Goal: Task Accomplishment & Management: Use online tool/utility

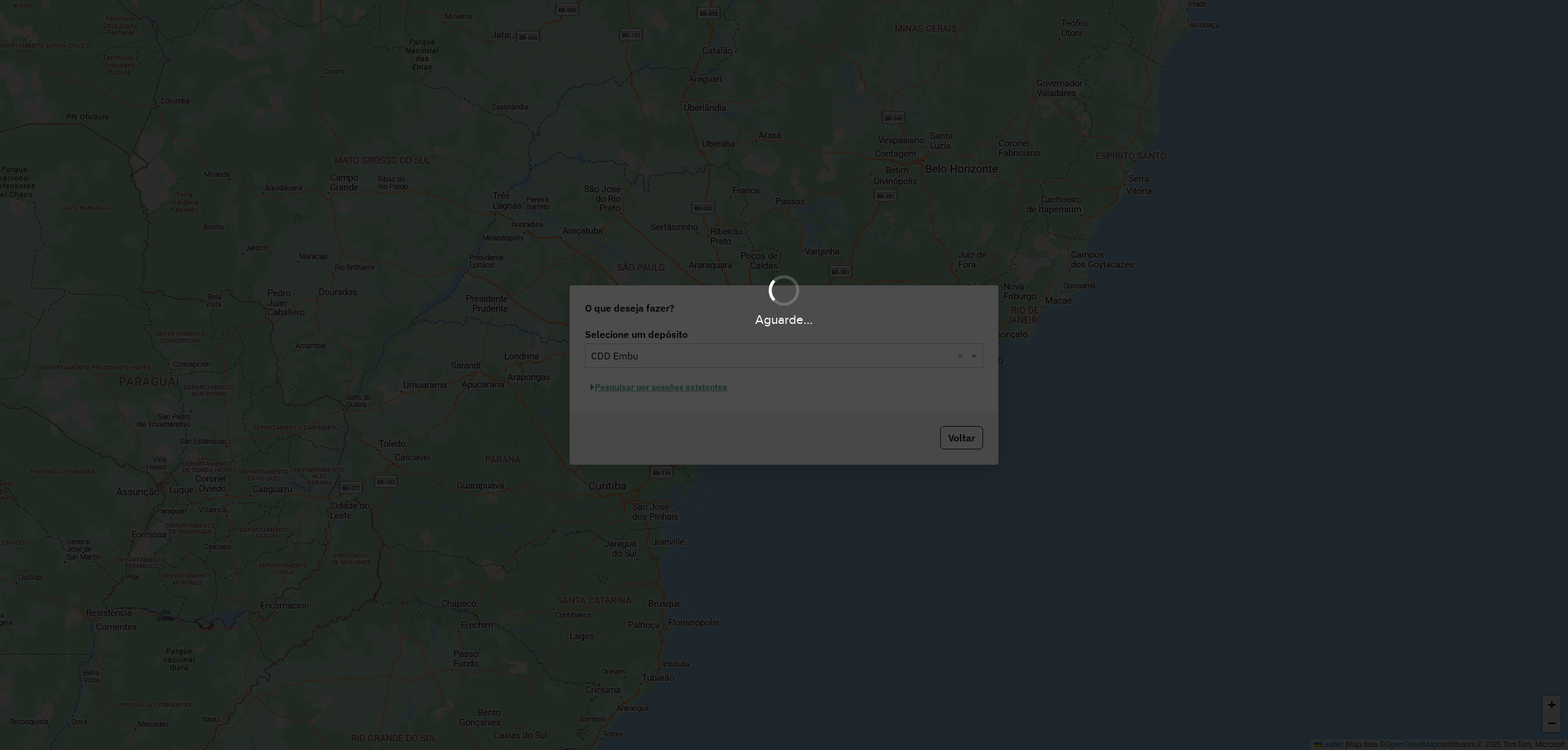
click at [713, 397] on div "Aguarde..." at bounding box center [784, 375] width 1568 height 750
click at [710, 389] on div "Aguarde..." at bounding box center [784, 375] width 1568 height 750
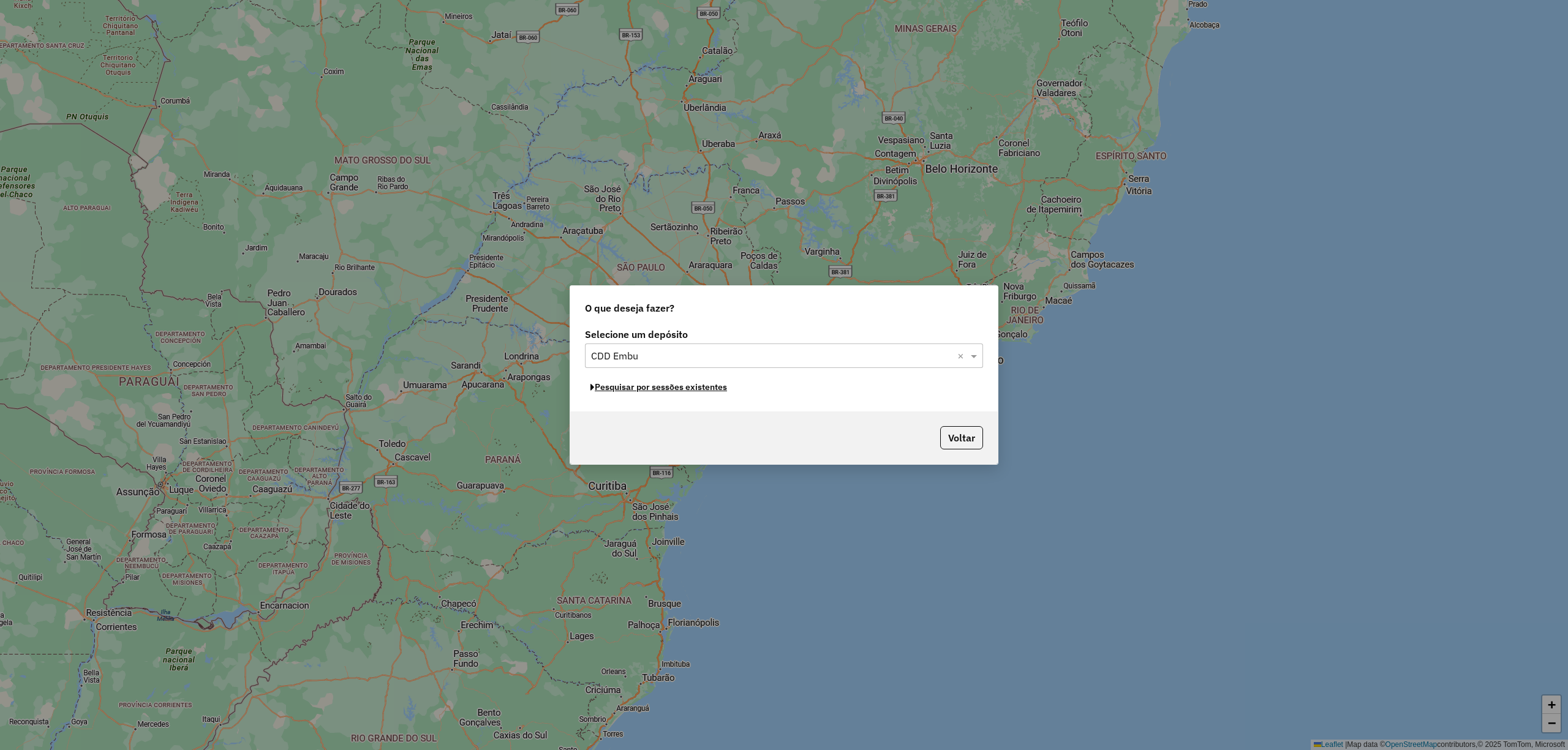
click at [701, 393] on button "Pesquisar por sessões existentes" at bounding box center [659, 387] width 148 height 19
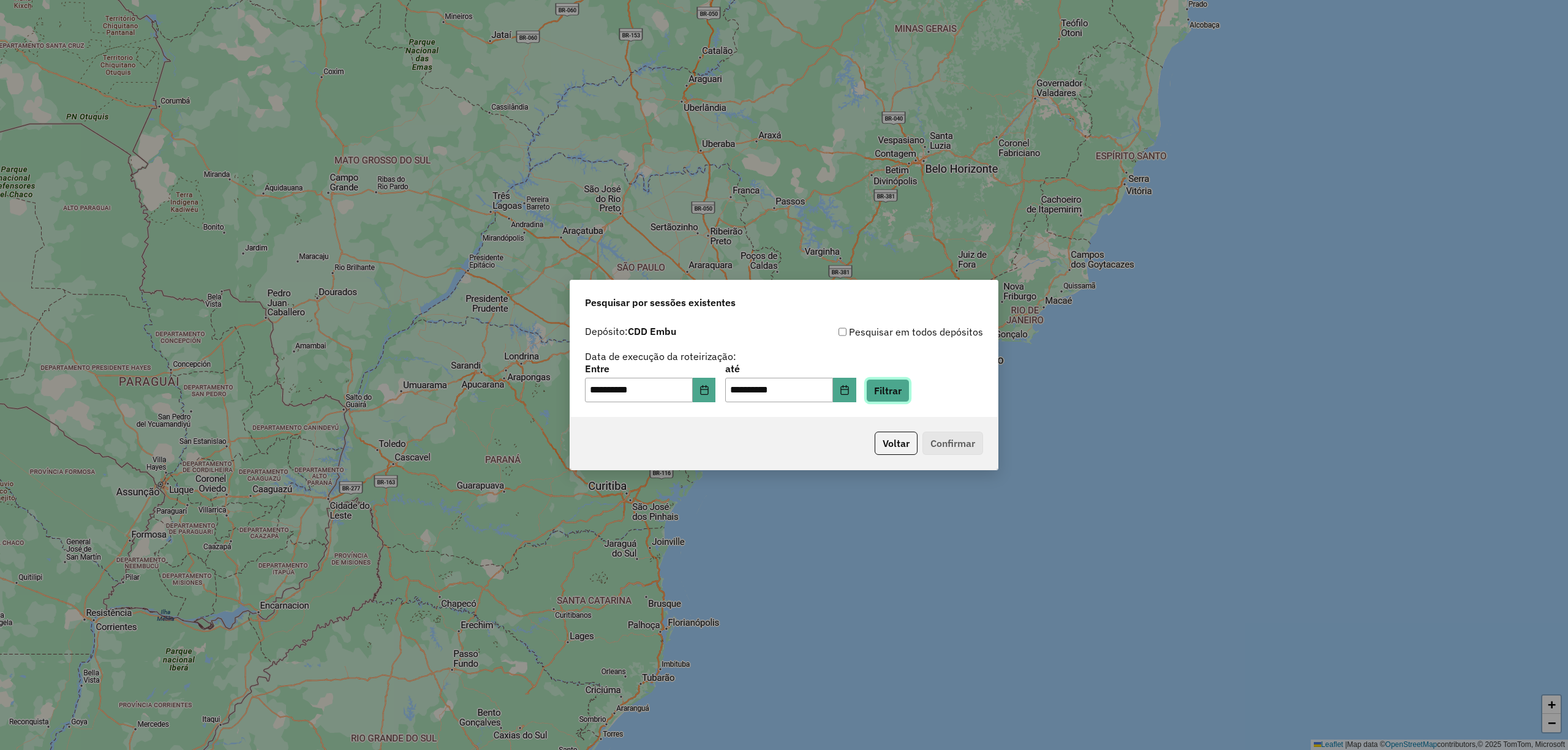
click at [905, 385] on button "Filtrar" at bounding box center [887, 390] width 43 height 23
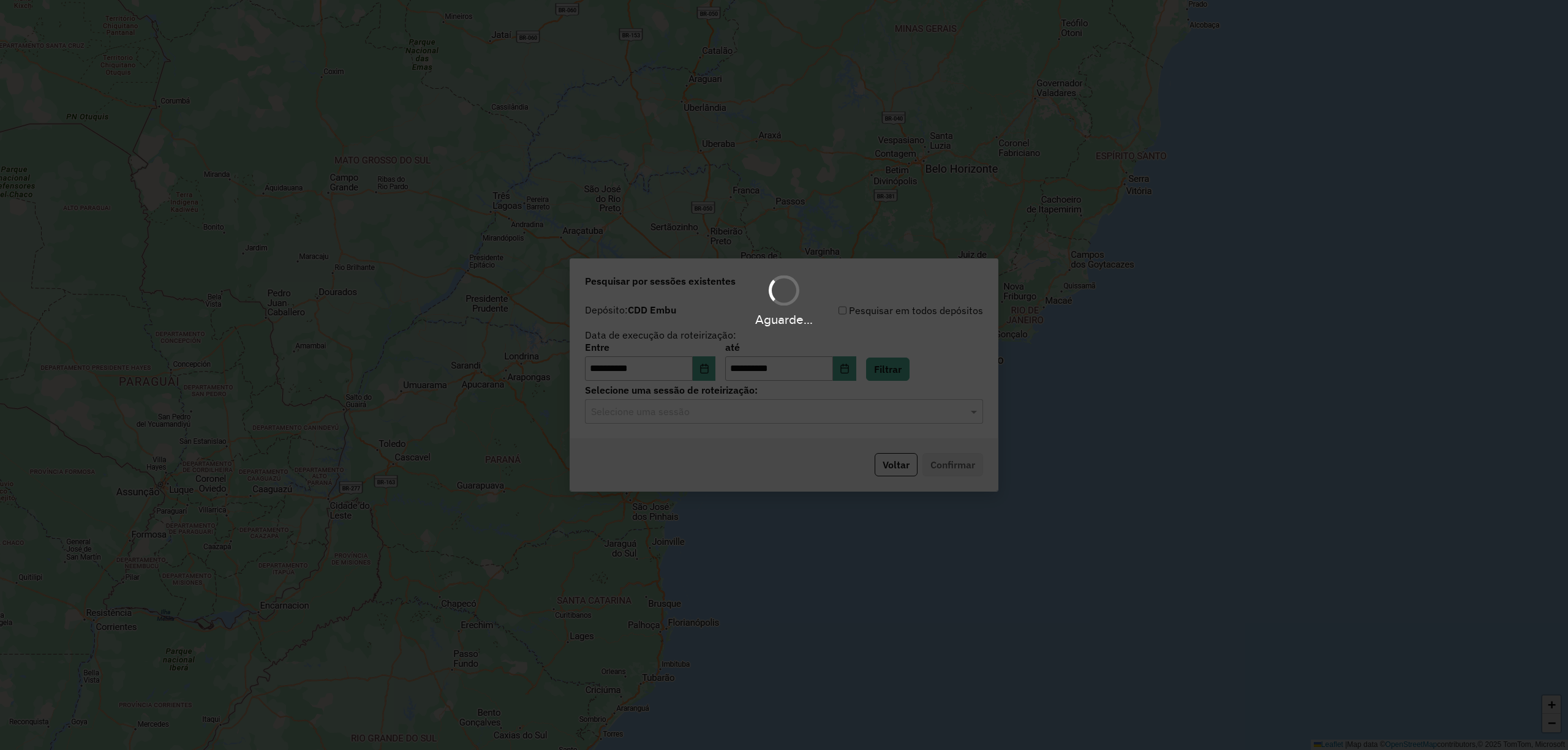
click at [718, 432] on div "Aguarde..." at bounding box center [784, 375] width 1568 height 750
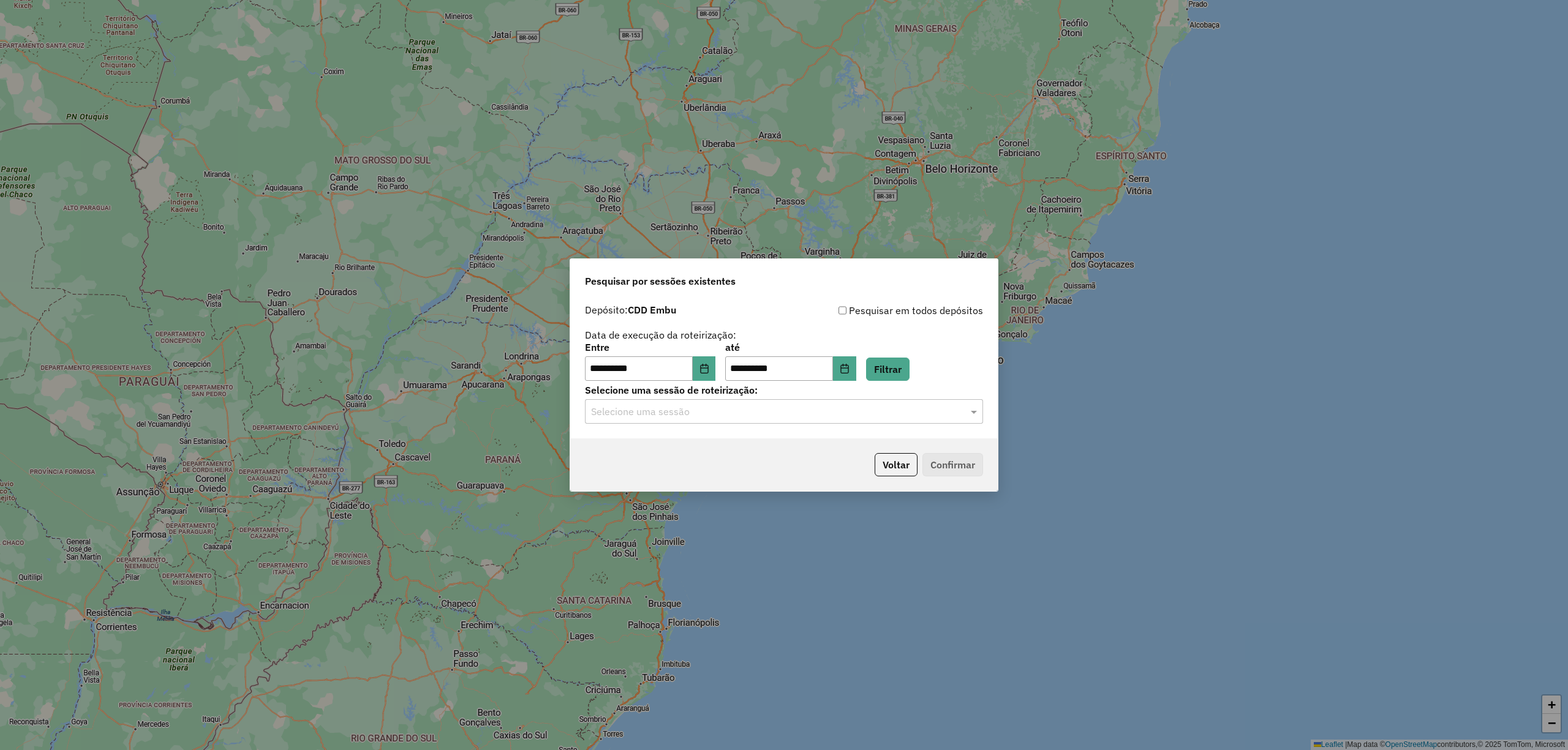
click at [765, 405] on input "text" at bounding box center [771, 412] width 361 height 15
click at [775, 454] on div "1289860 - [DATE] 19:06" at bounding box center [783, 447] width 396 height 21
click at [957, 459] on button "Confirmar" at bounding box center [952, 464] width 61 height 23
click at [710, 380] on button "Choose Date" at bounding box center [704, 368] width 23 height 24
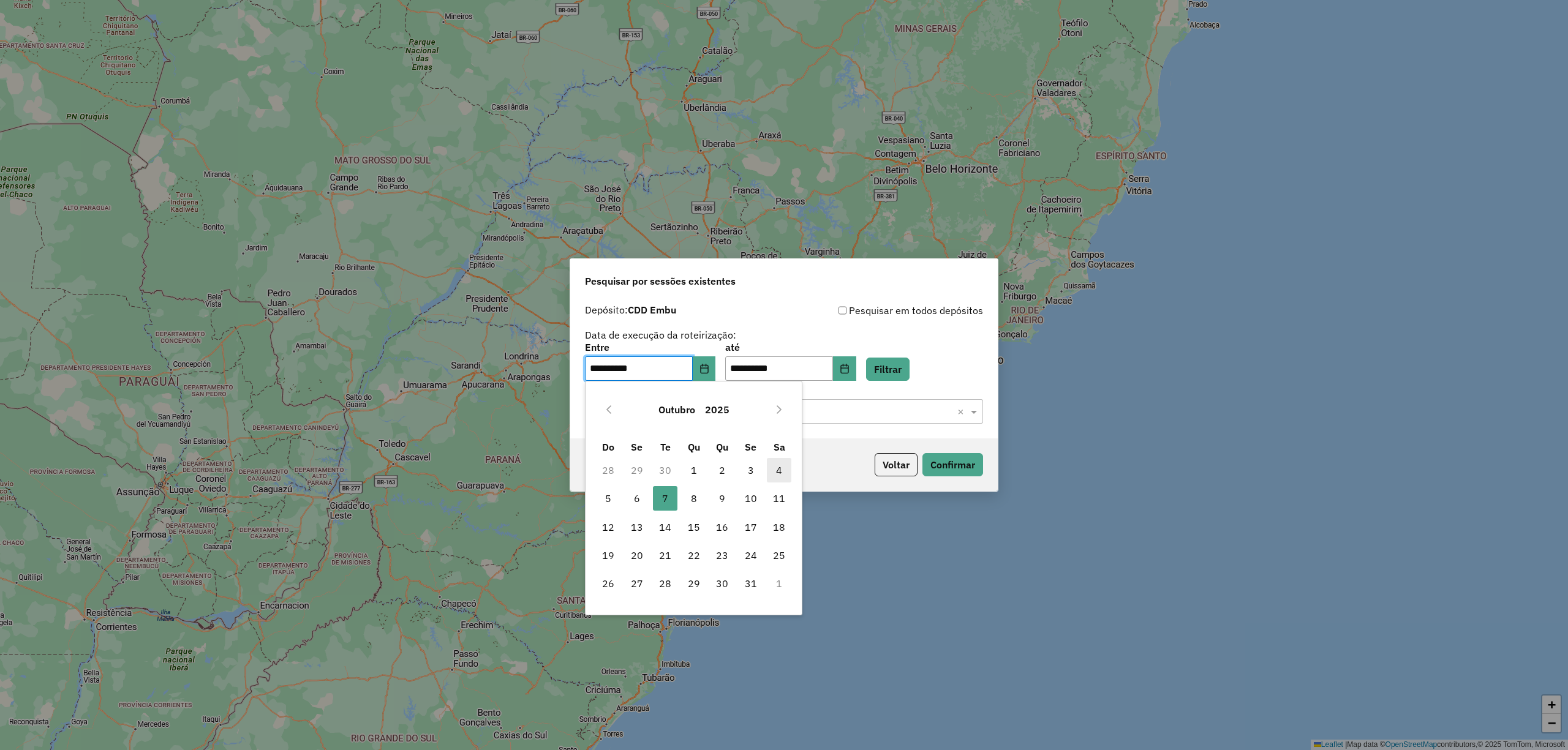
click at [779, 475] on span "4" at bounding box center [779, 470] width 24 height 24
type input "**********"
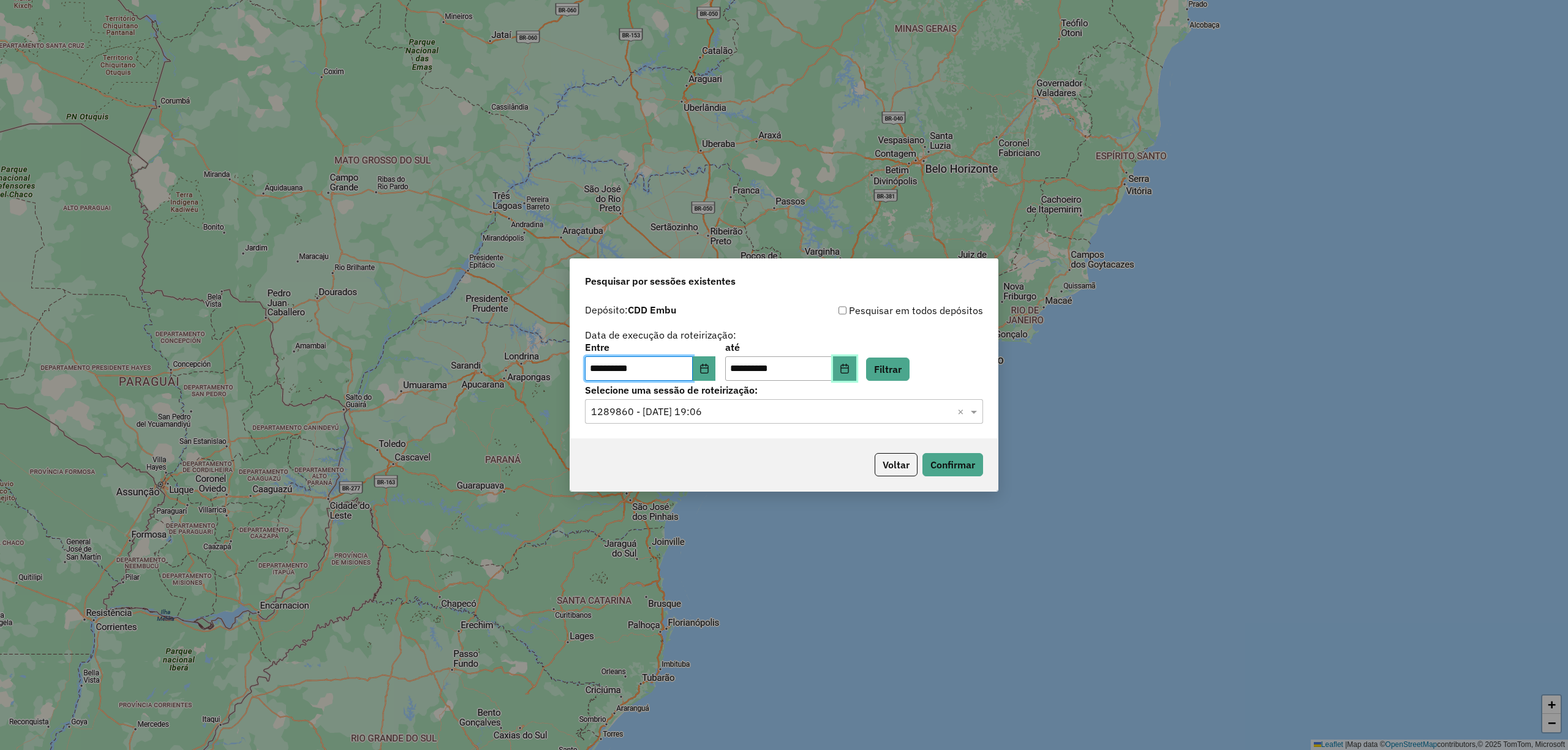
click at [849, 371] on icon "Choose Date" at bounding box center [845, 369] width 10 height 10
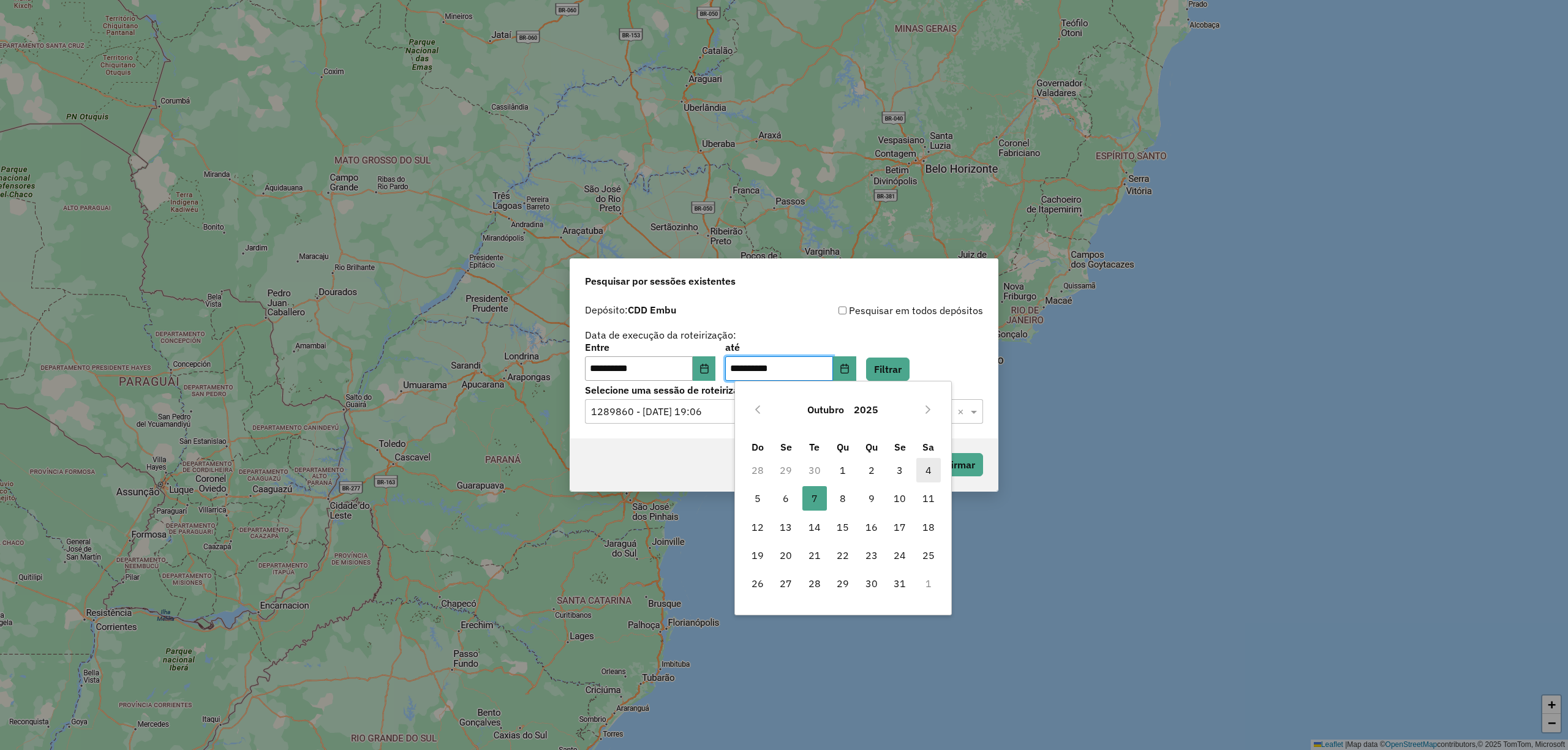
click at [922, 475] on span "4" at bounding box center [928, 470] width 24 height 24
type input "**********"
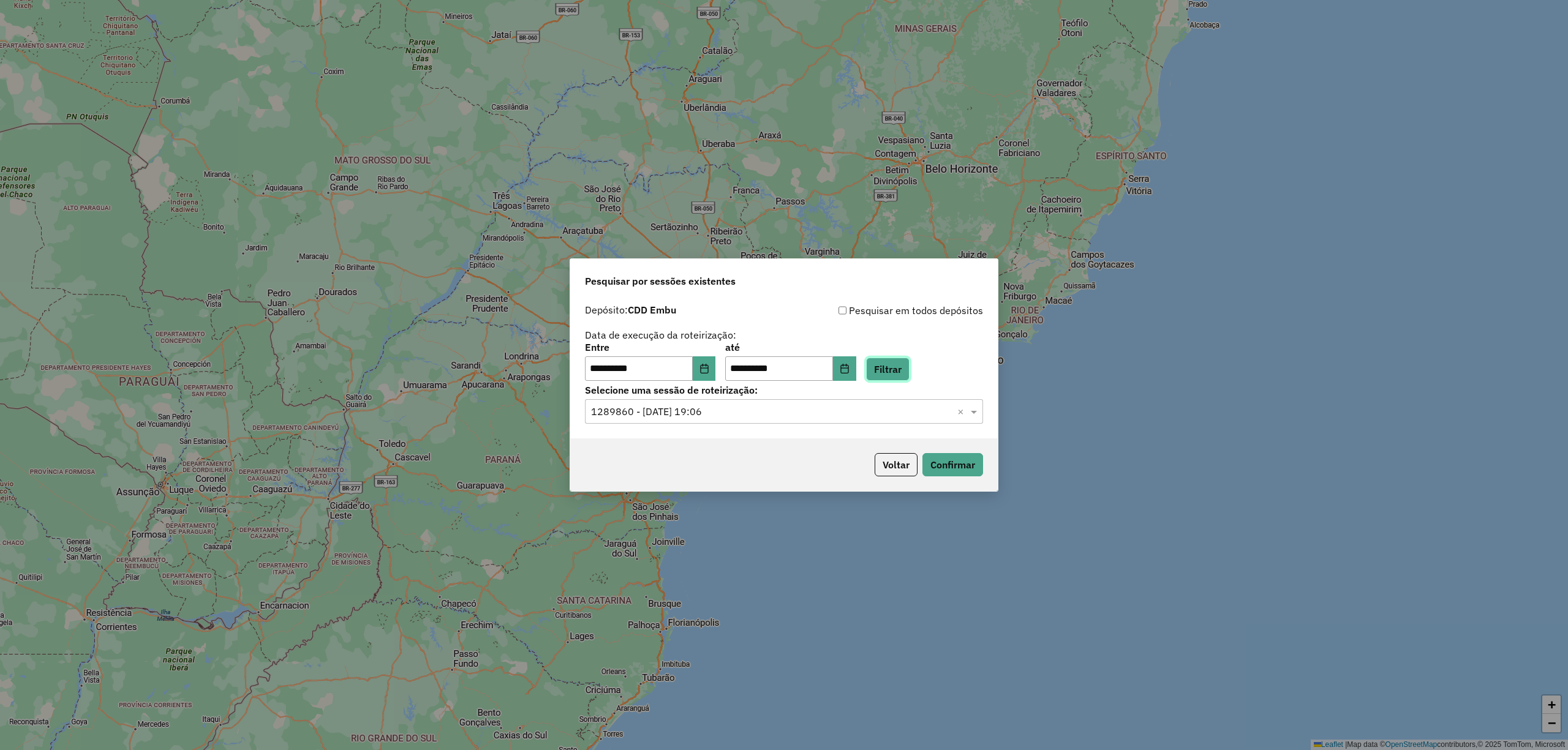
click at [909, 358] on button "Filtrar" at bounding box center [887, 369] width 43 height 23
click at [767, 407] on input "text" at bounding box center [771, 412] width 361 height 15
click at [728, 444] on div "1288487 - [DATE] 18:48" at bounding box center [783, 447] width 396 height 21
click at [946, 474] on button "Confirmar" at bounding box center [952, 464] width 61 height 23
click at [955, 469] on button "Confirmar" at bounding box center [952, 464] width 61 height 23
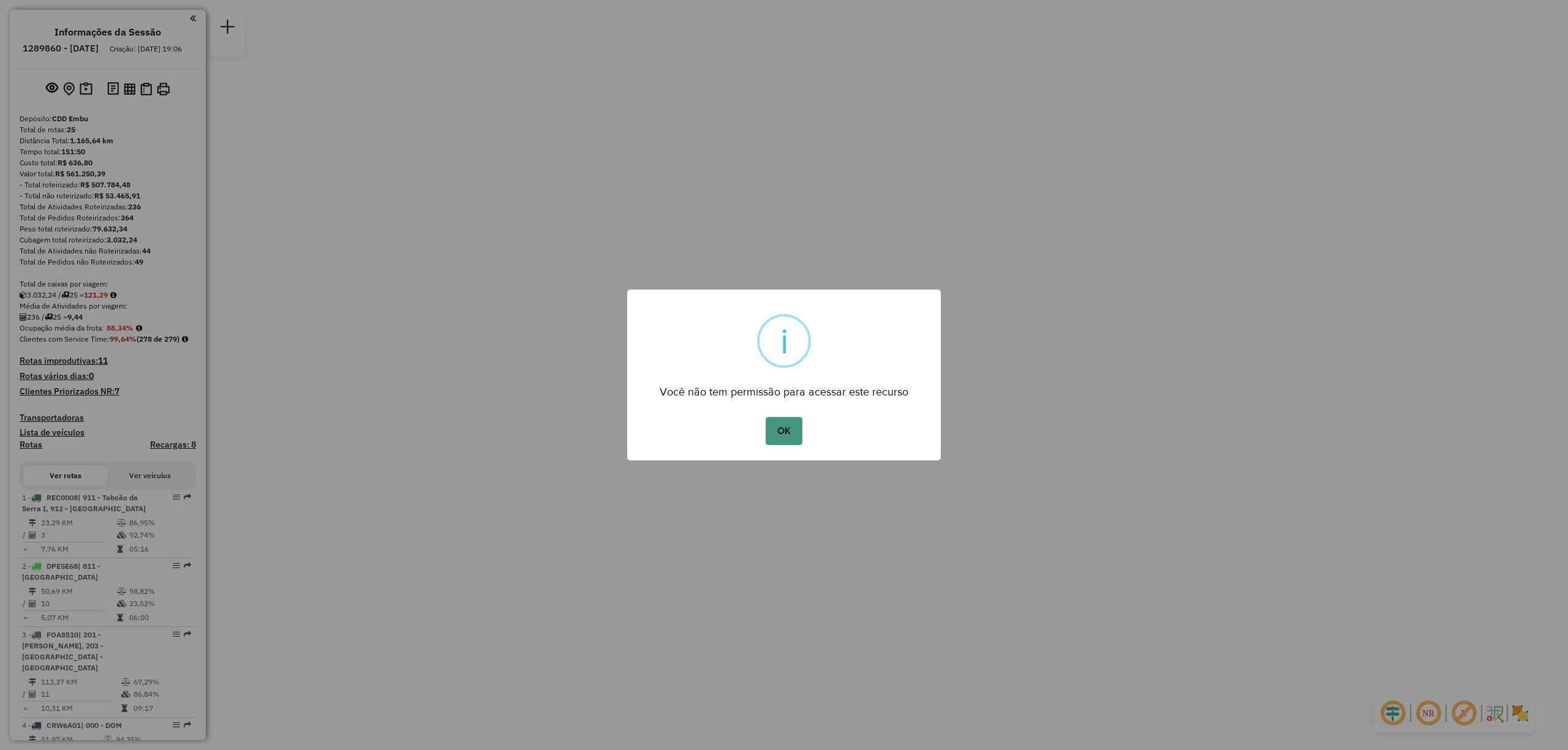
drag, startPoint x: 761, startPoint y: 437, endPoint x: 772, endPoint y: 437, distance: 11.0
click at [764, 437] on div "OK No Cancel" at bounding box center [784, 431] width 314 height 34
click at [772, 437] on button "OK" at bounding box center [784, 431] width 36 height 28
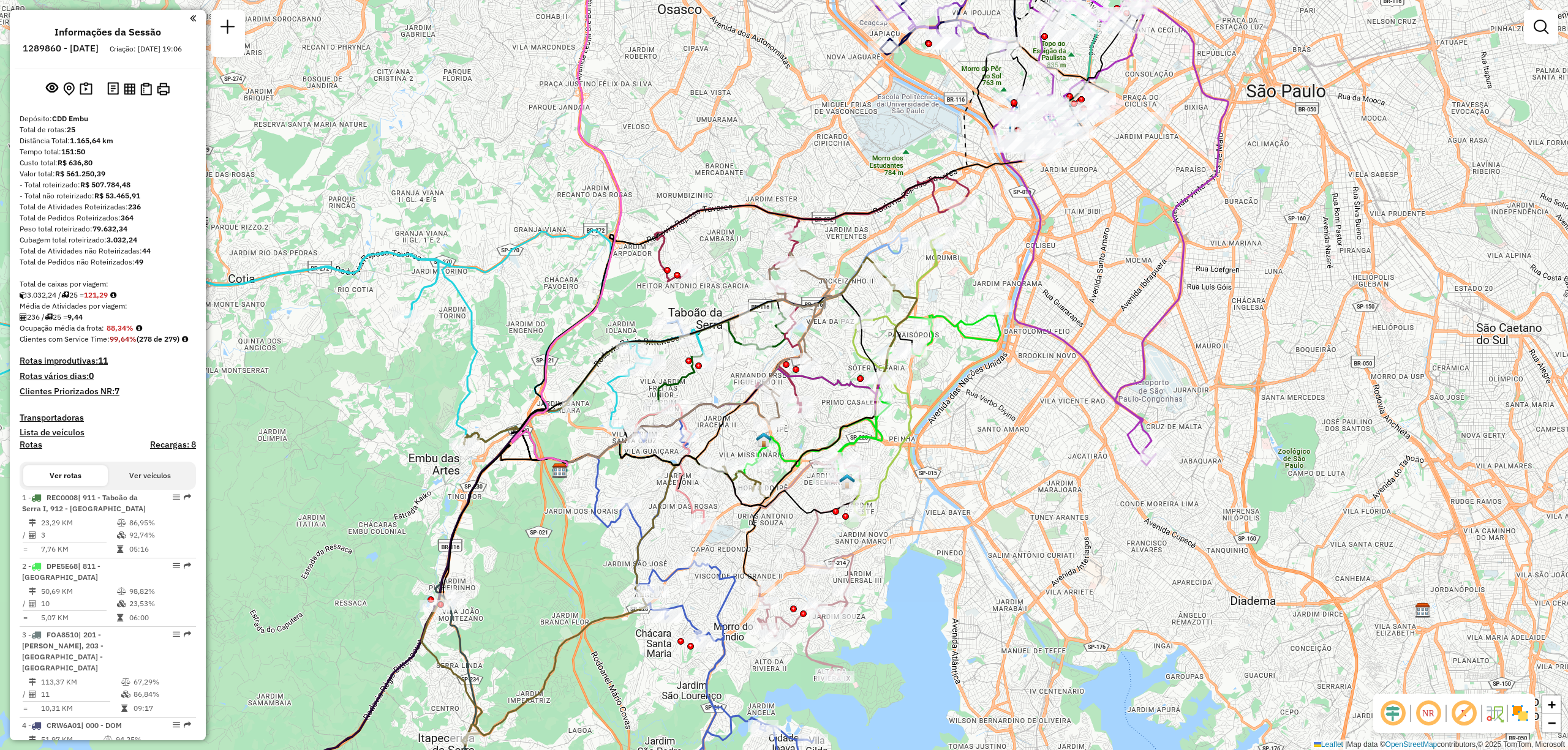
click at [1428, 710] on em at bounding box center [1427, 713] width 29 height 29
click at [1385, 715] on em at bounding box center [1392, 713] width 29 height 29
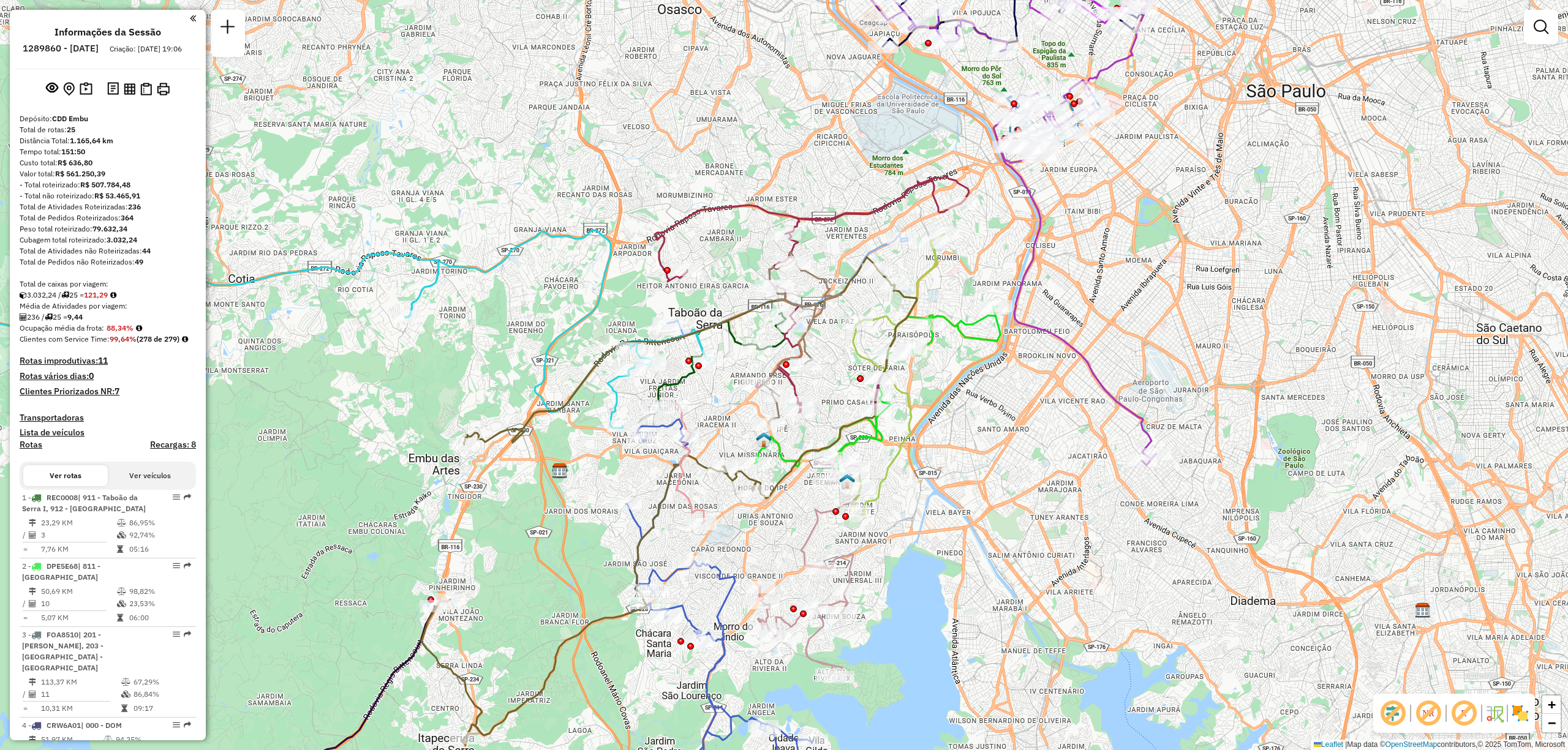
click at [1466, 712] on em at bounding box center [1463, 713] width 29 height 29
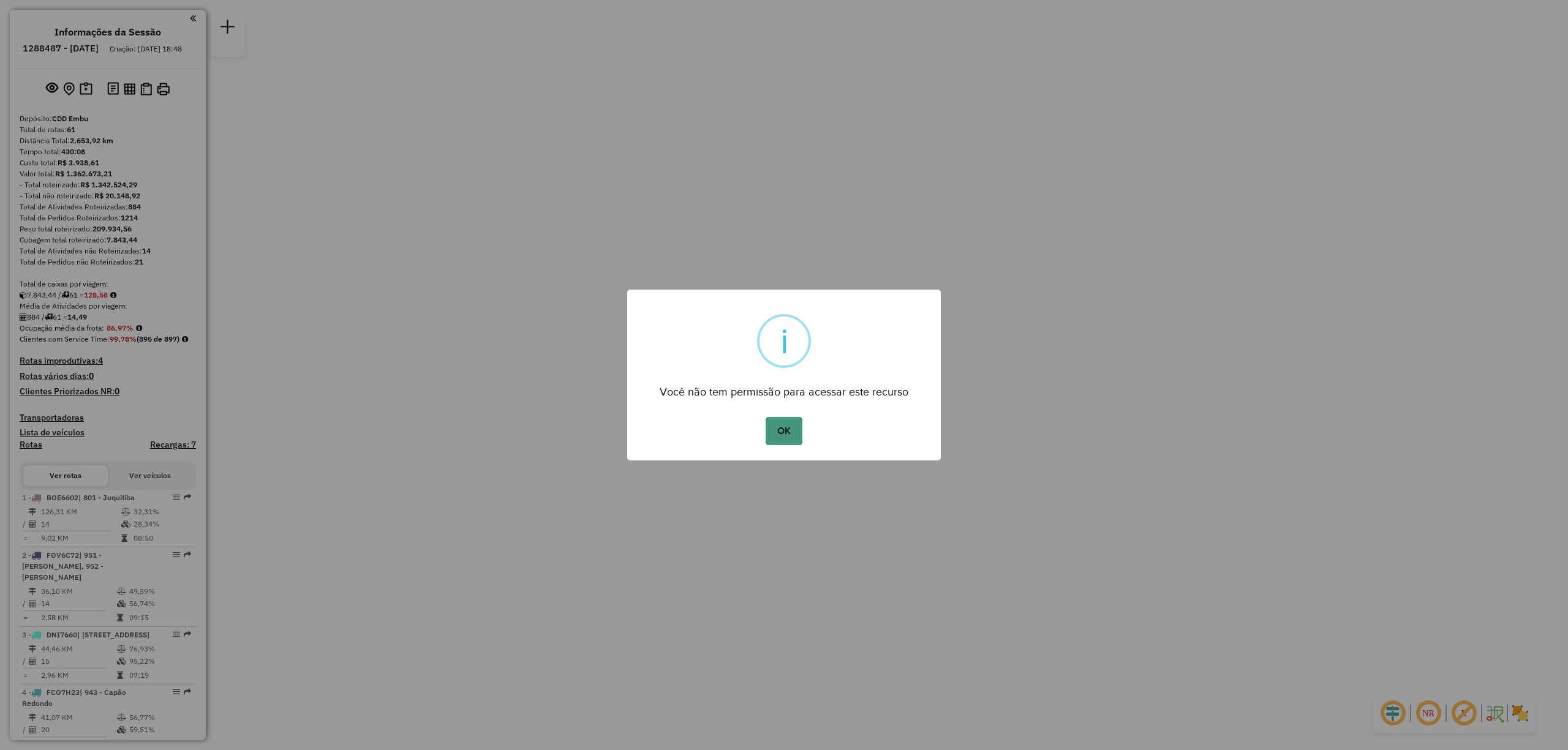
click at [780, 425] on button "OK" at bounding box center [784, 431] width 36 height 28
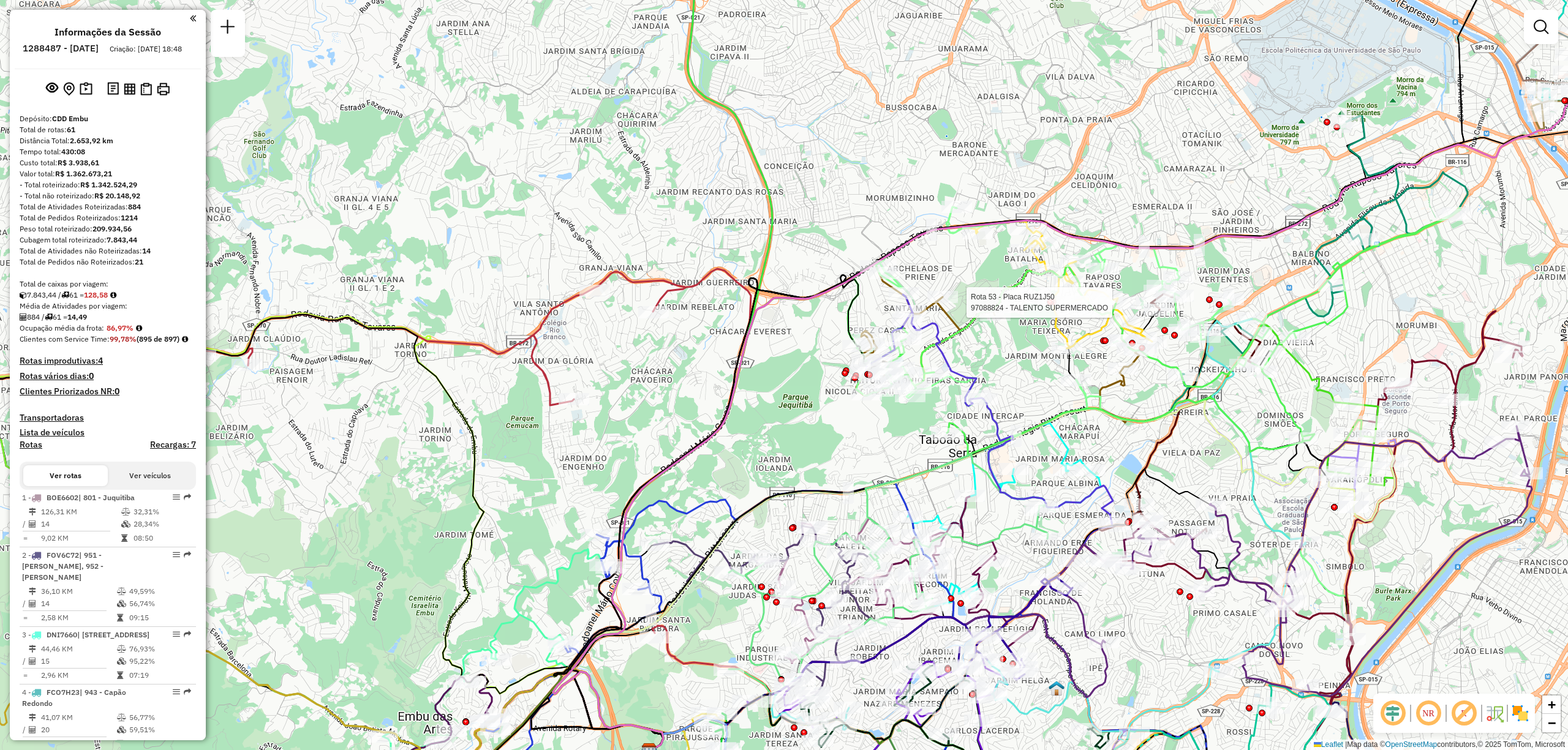
select select "**********"
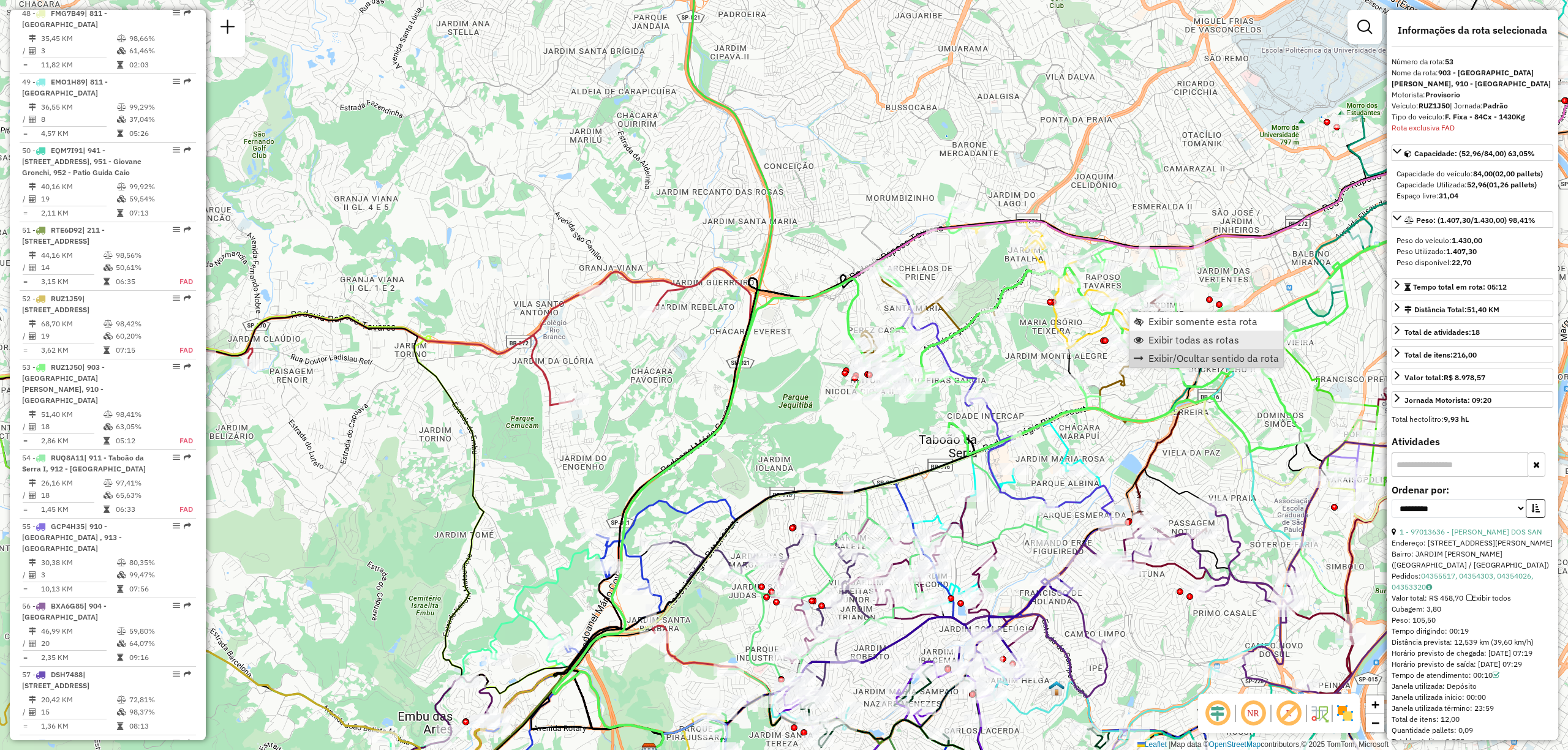
scroll to position [4098, 0]
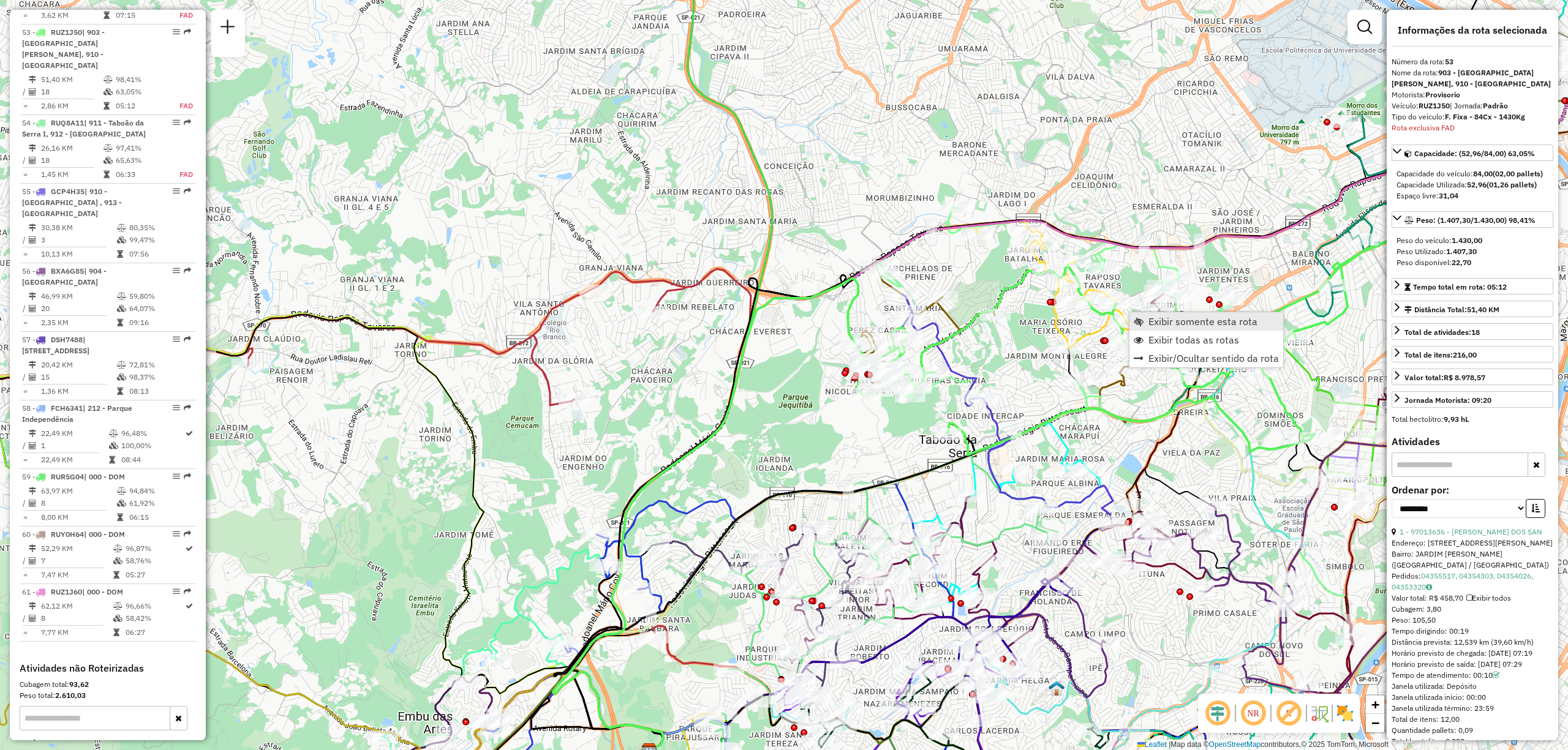
click at [1211, 322] on span "Exibir somente esta rota" at bounding box center [1202, 322] width 109 height 10
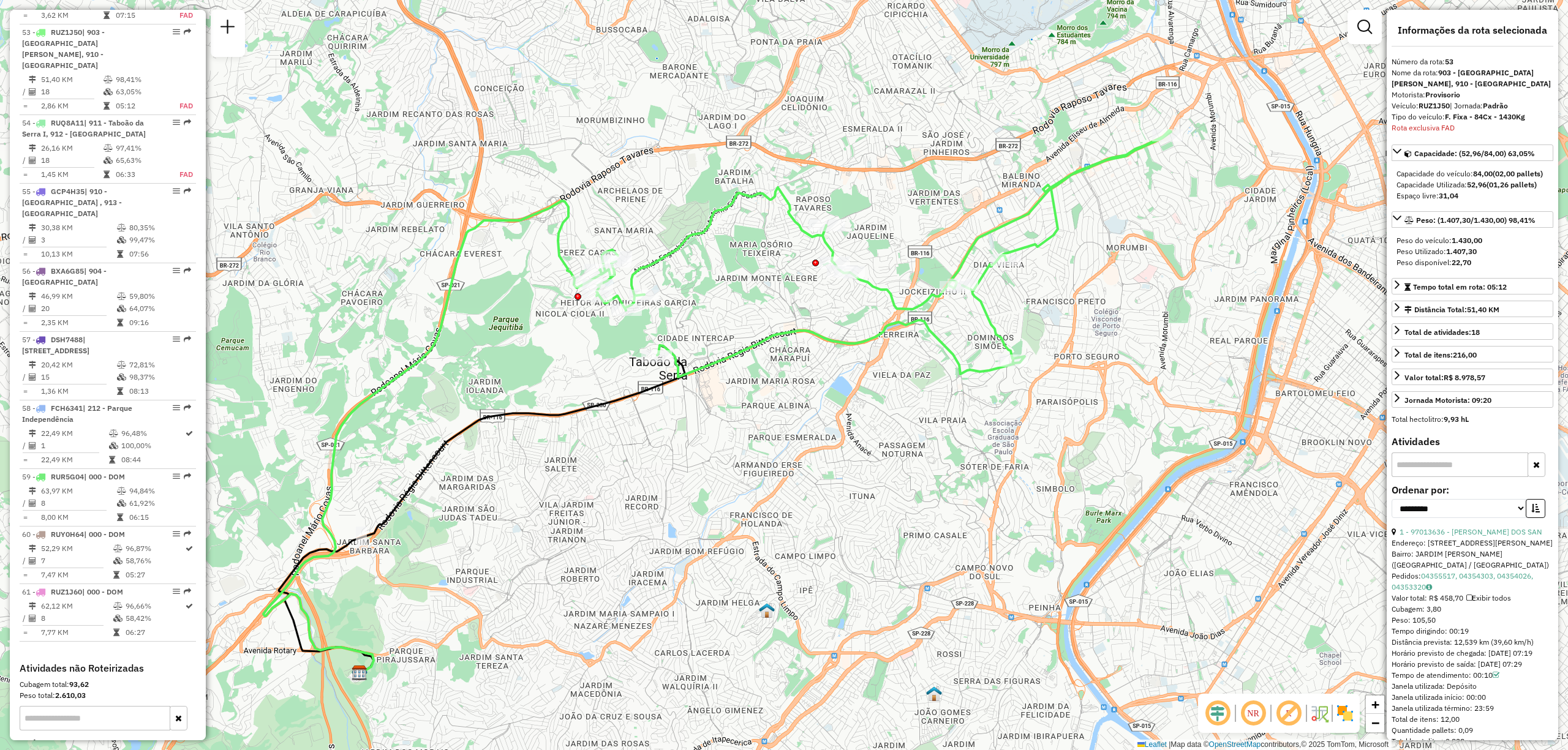
drag, startPoint x: 1194, startPoint y: 282, endPoint x: 1119, endPoint y: 331, distance: 89.0
click at [1120, 329] on div "Janela de atendimento Grade de atendimento Capacidade Transportadoras Veículos …" at bounding box center [784, 375] width 1568 height 750
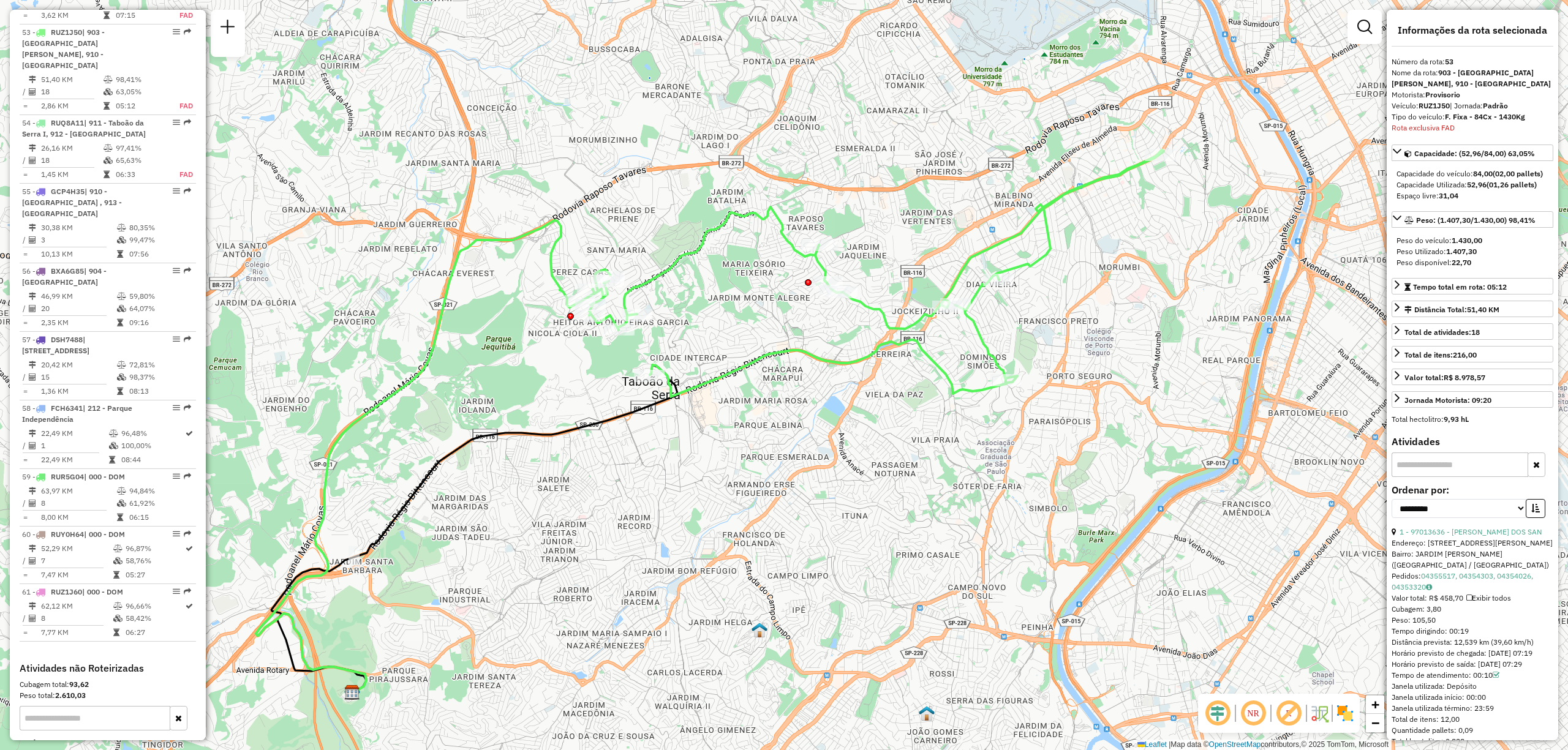
click at [1340, 723] on div "NR R" at bounding box center [1279, 713] width 162 height 39
click at [1344, 717] on img at bounding box center [1345, 714] width 20 height 20
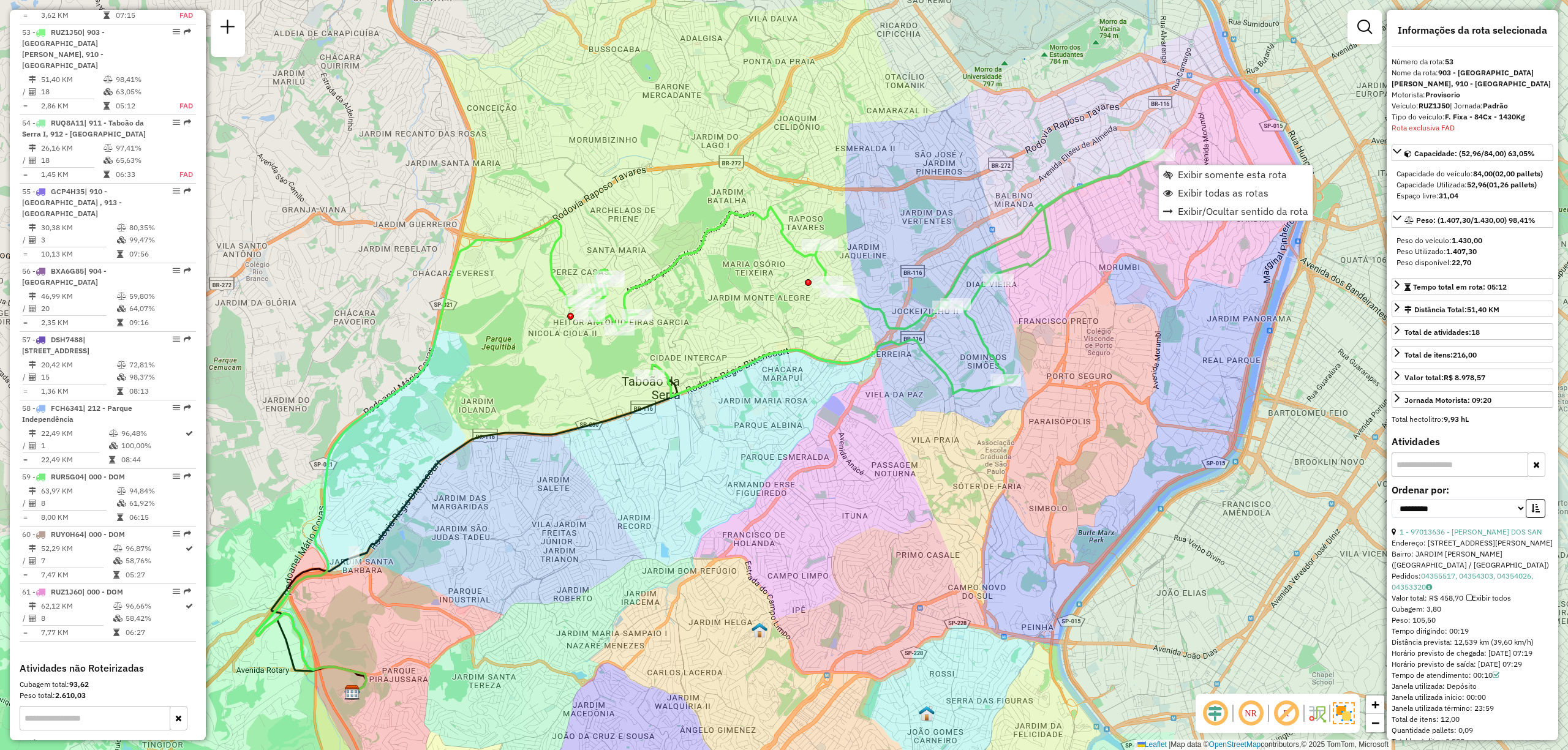
scroll to position [4101, 0]
click at [1263, 191] on span "Exibir todas as rotas" at bounding box center [1223, 193] width 91 height 10
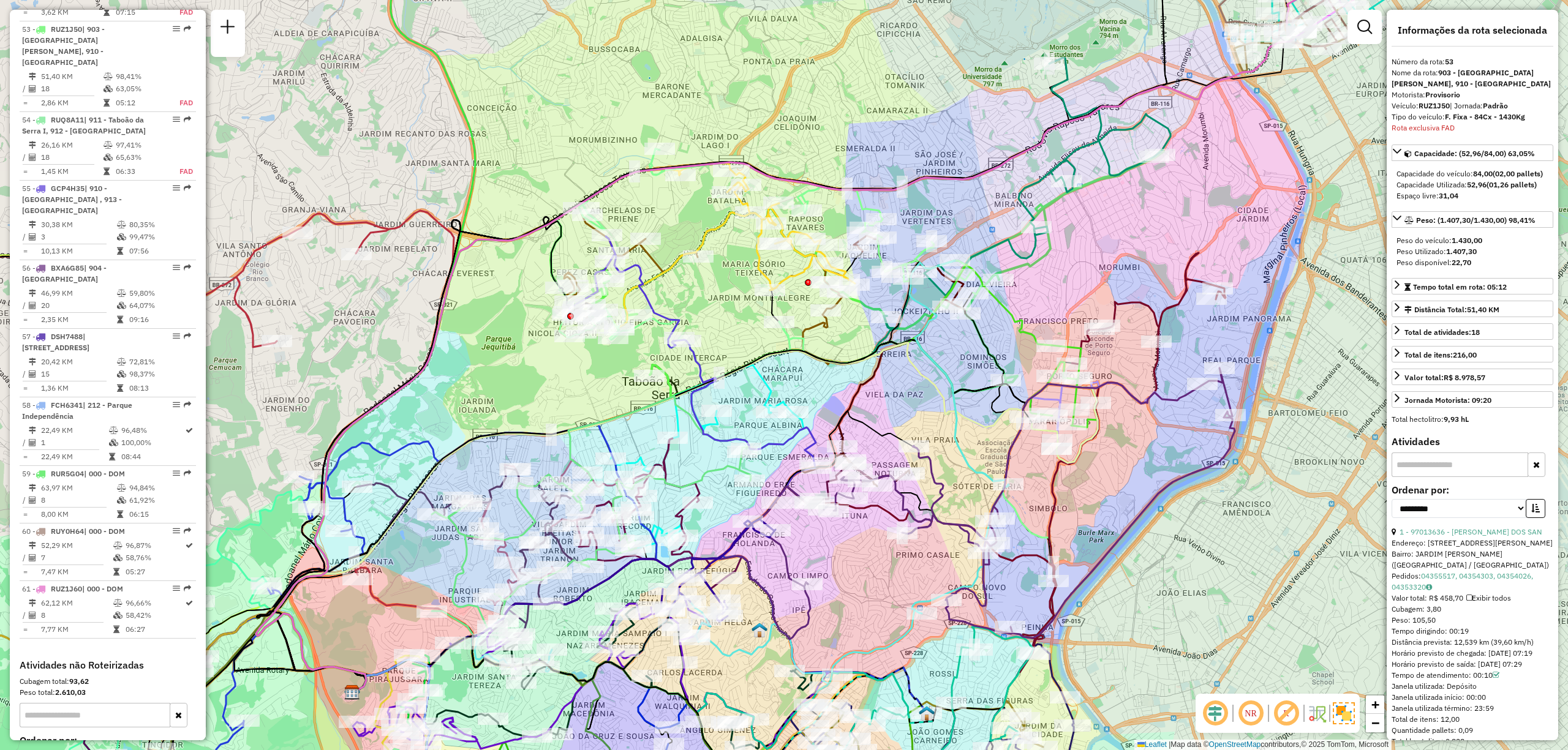
click at [1216, 714] on em at bounding box center [1214, 713] width 29 height 29
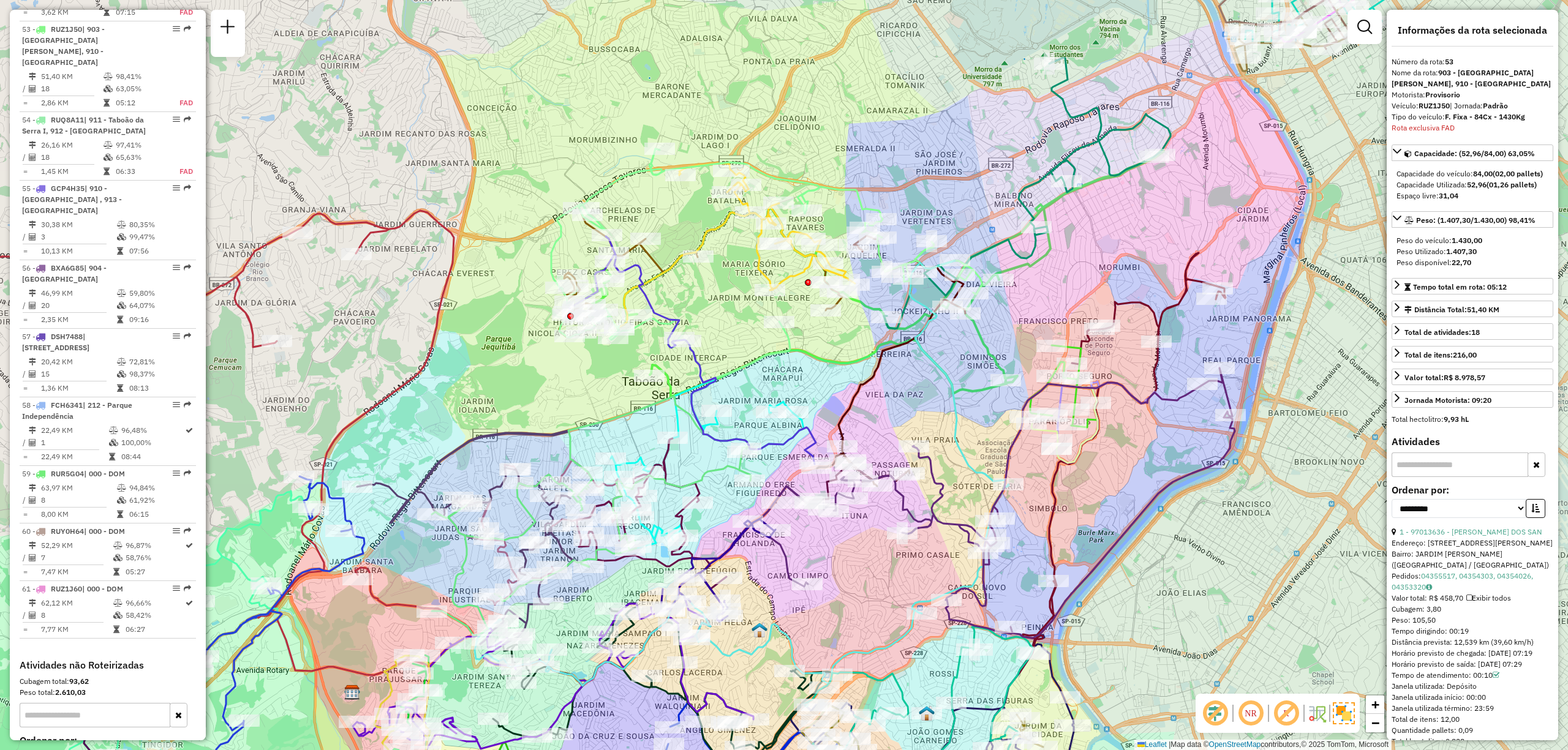
click at [1245, 715] on em at bounding box center [1250, 713] width 29 height 29
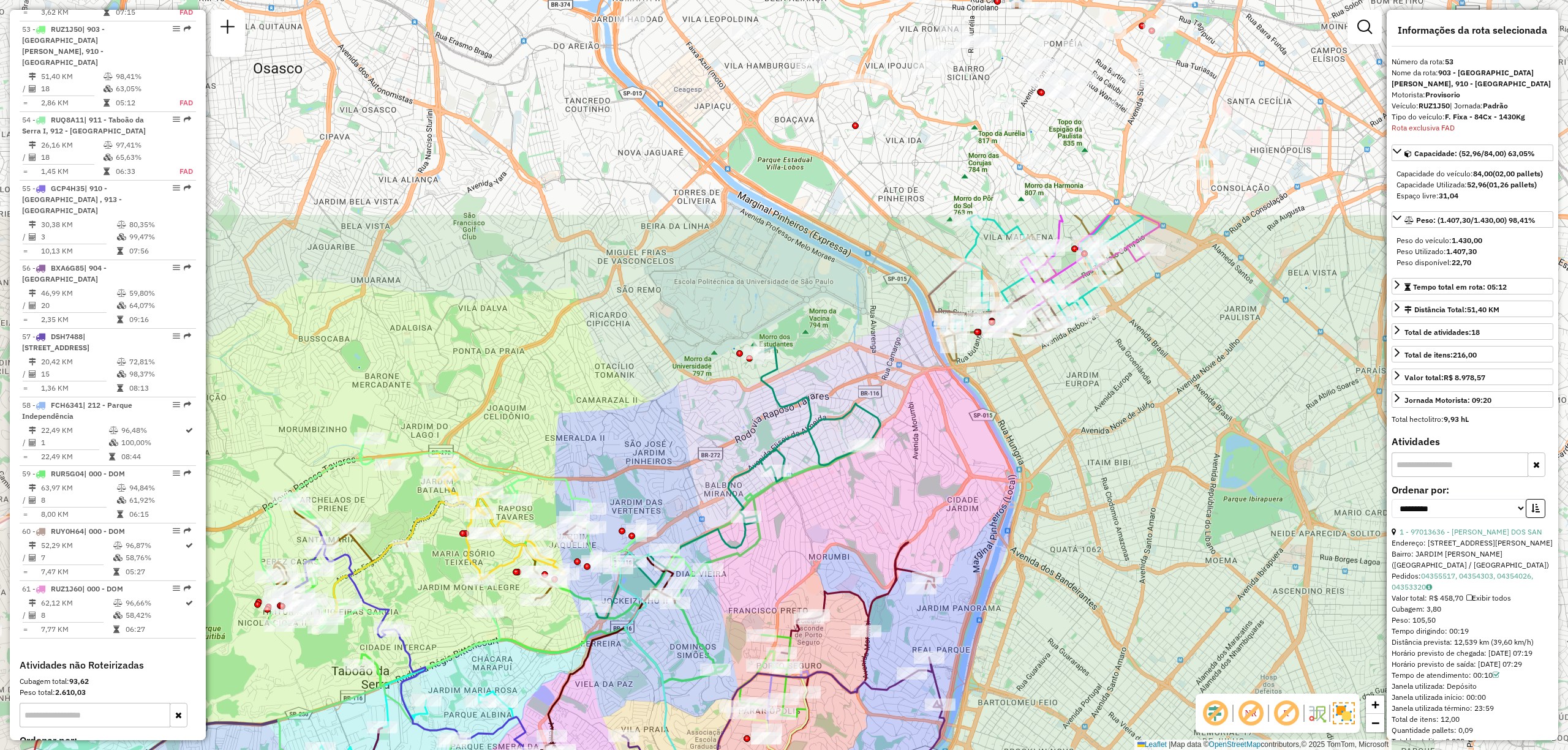
drag, startPoint x: 1230, startPoint y: 228, endPoint x: 955, endPoint y: 520, distance: 400.8
click at [955, 520] on div "Janela de atendimento Grade de atendimento Capacidade Transportadoras Veículos …" at bounding box center [784, 375] width 1568 height 750
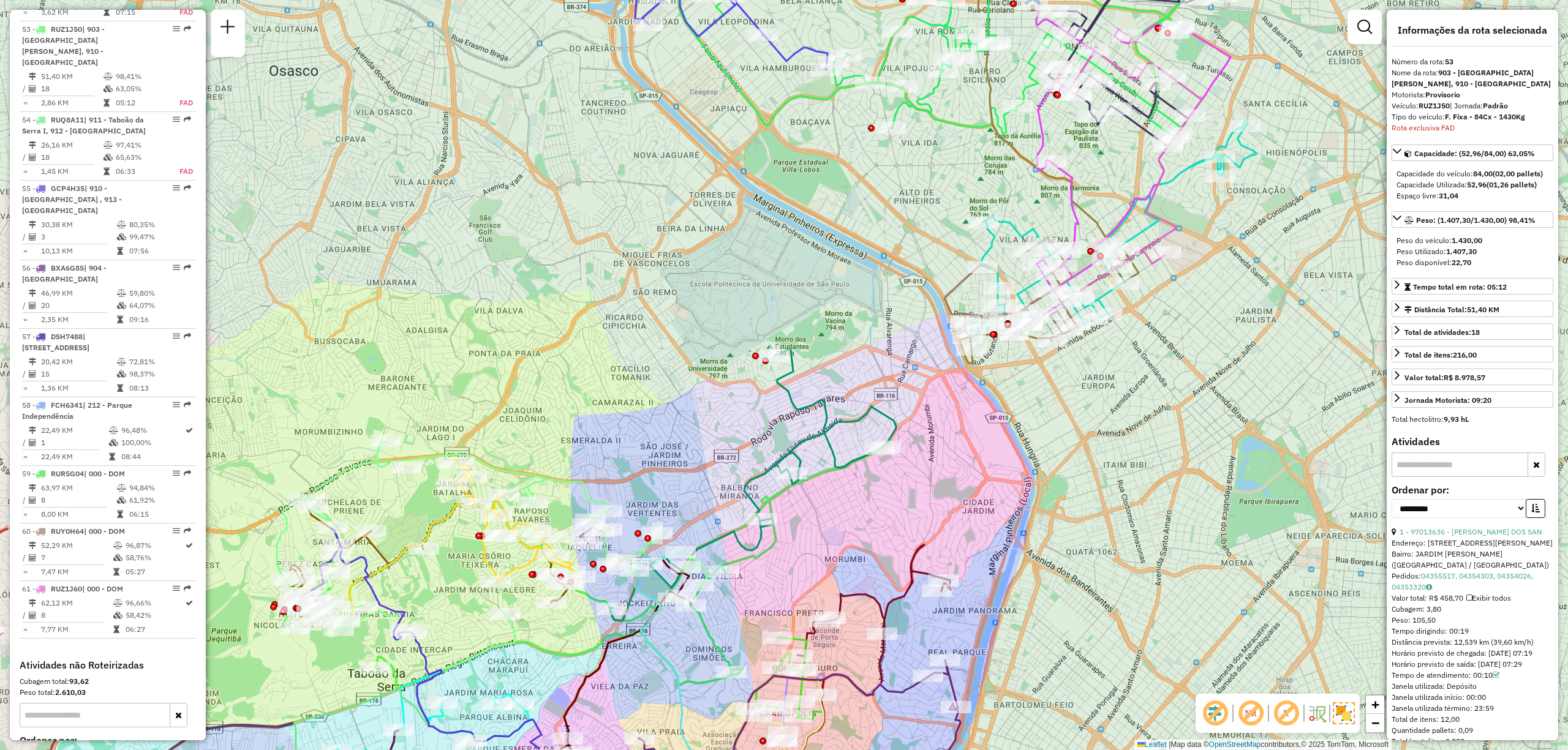
click at [1289, 719] on em at bounding box center [1285, 713] width 29 height 29
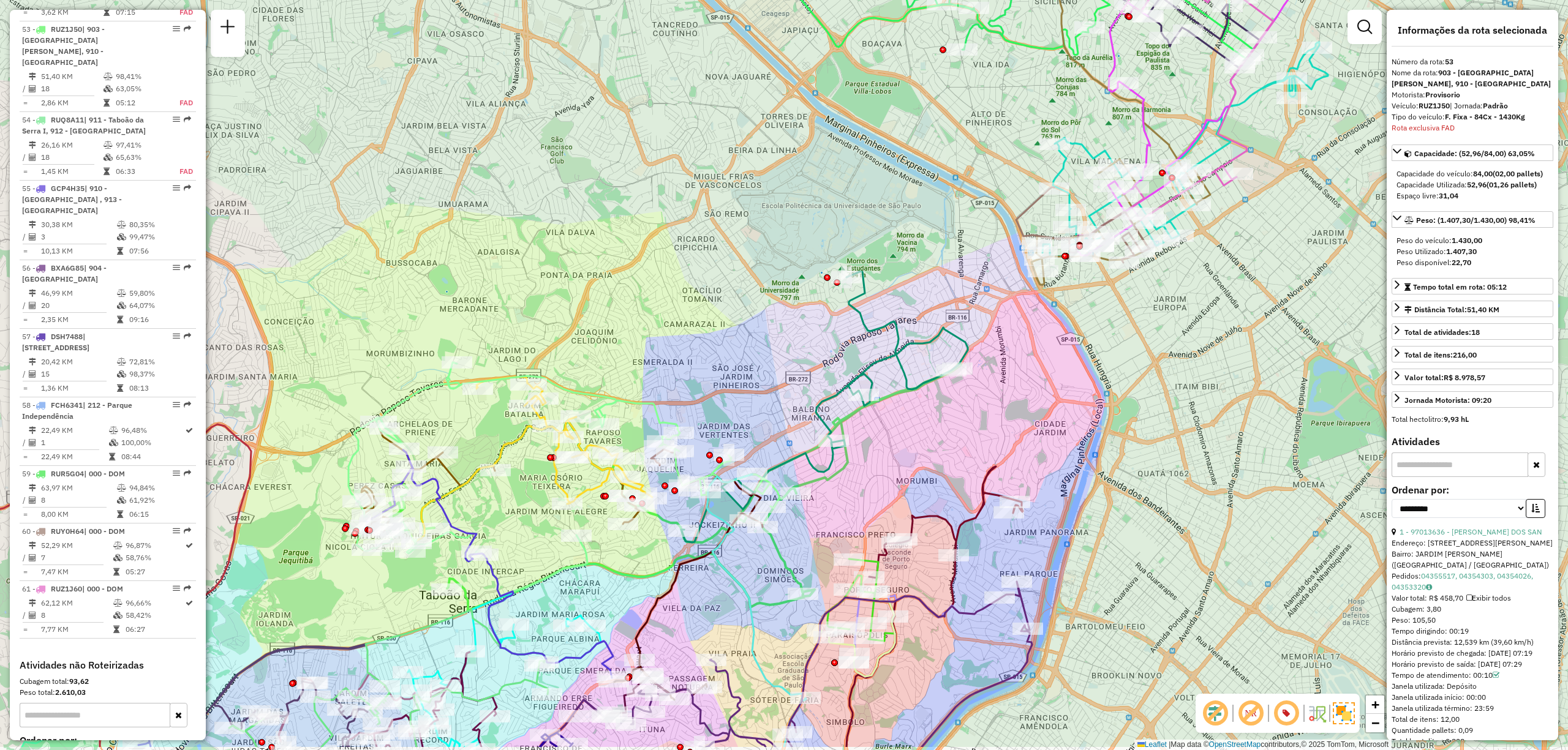
drag, startPoint x: 828, startPoint y: 566, endPoint x: 900, endPoint y: 488, distance: 106.2
click at [900, 488] on div "Janela de atendimento Grade de atendimento Capacidade Transportadoras Veículos …" at bounding box center [784, 375] width 1568 height 750
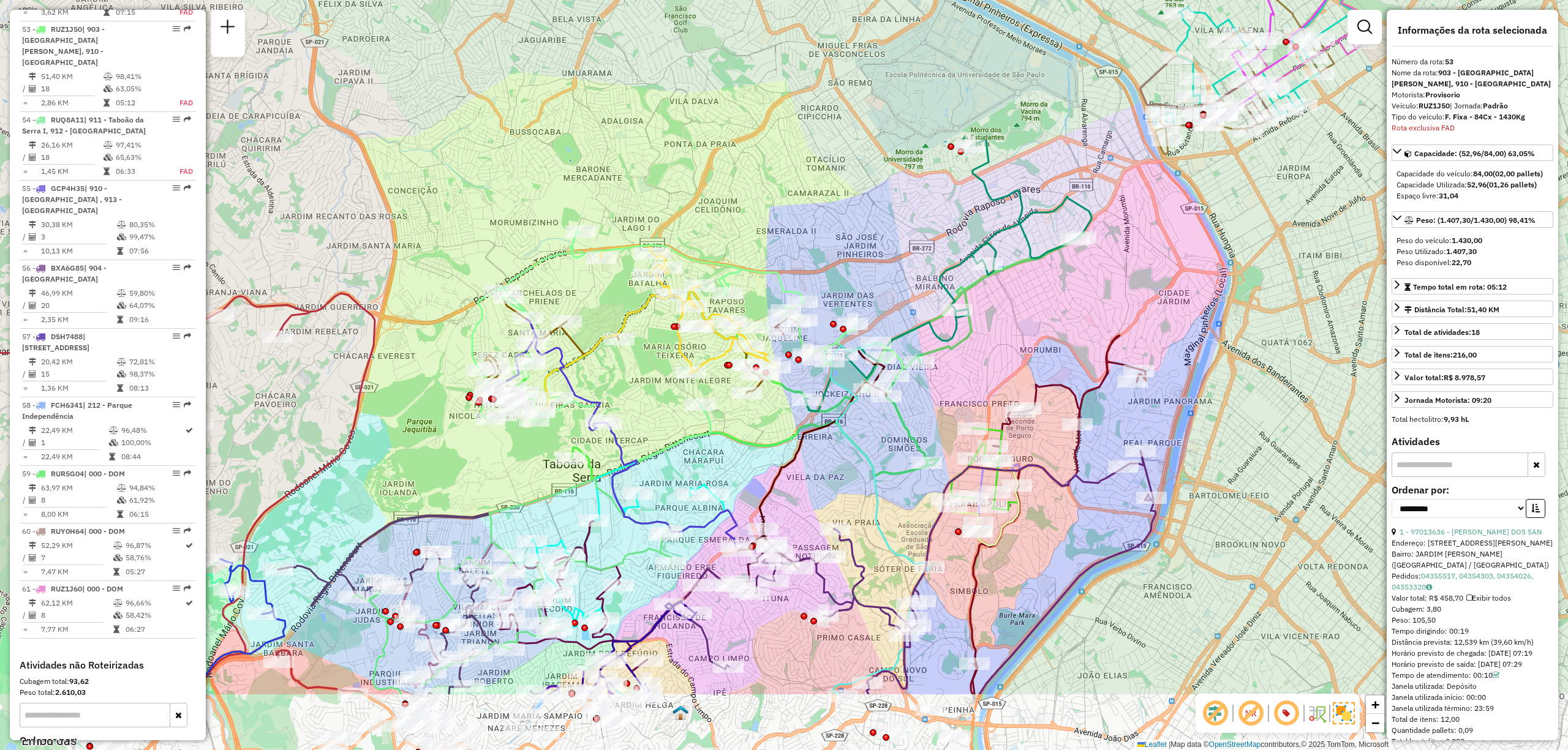
drag, startPoint x: 628, startPoint y: 560, endPoint x: 757, endPoint y: 420, distance: 189.8
click at [752, 427] on div "Janela de atendimento Grade de atendimento Capacidade Transportadoras Veículos …" at bounding box center [784, 375] width 1568 height 750
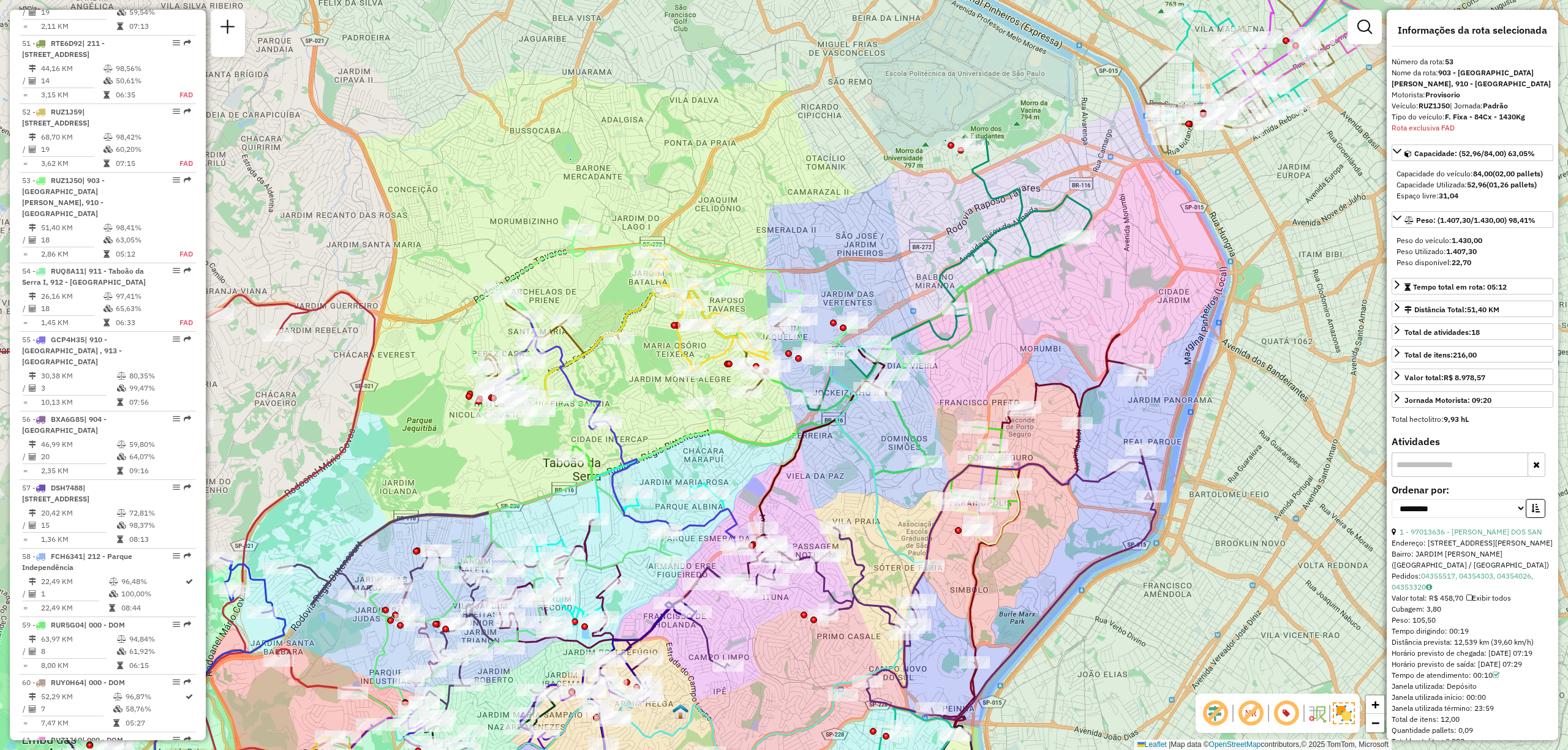
scroll to position [3080, 0]
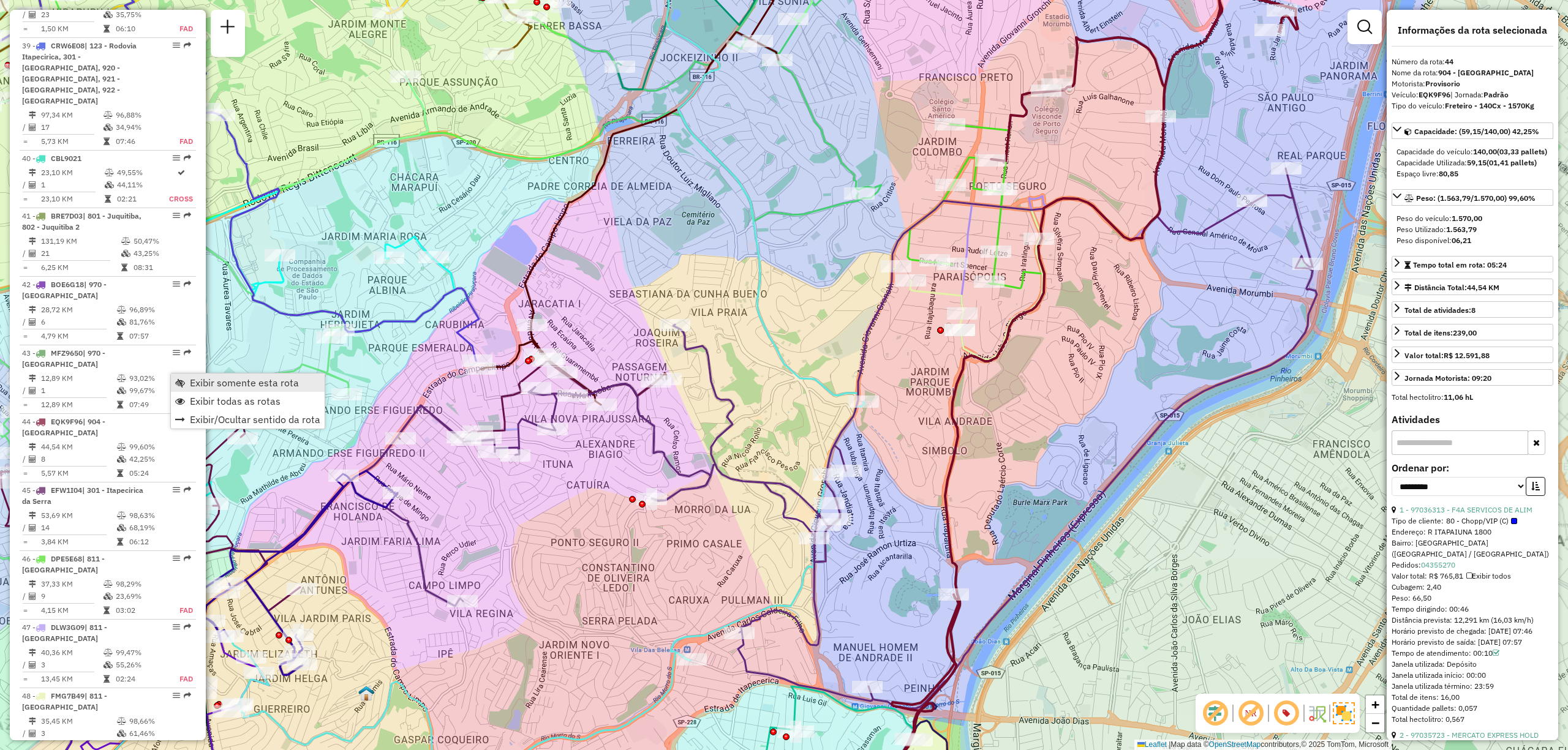
click at [190, 385] on span "Exibir somente esta rota" at bounding box center [244, 383] width 109 height 10
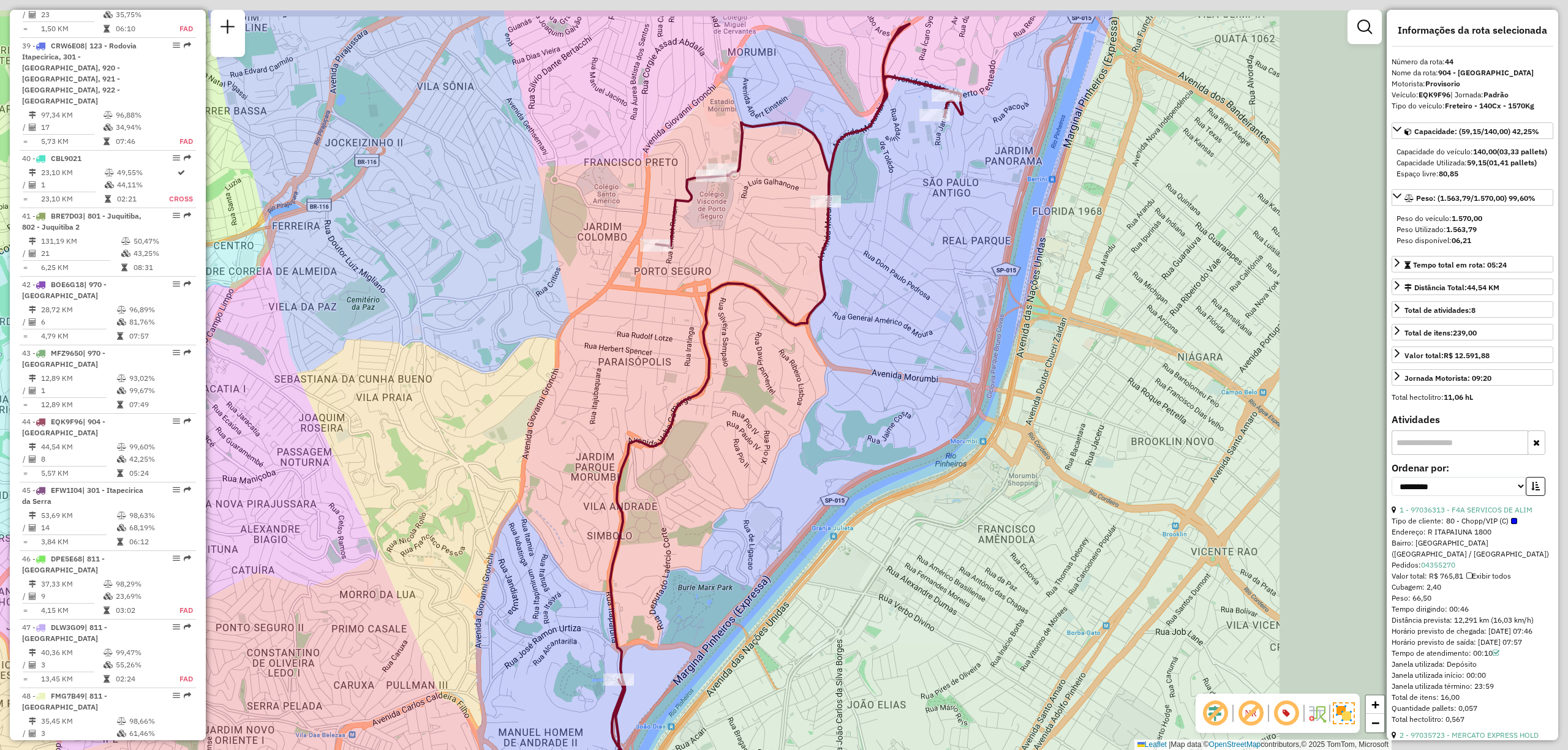
drag, startPoint x: 1037, startPoint y: 491, endPoint x: 719, endPoint y: 606, distance: 338.6
click at [719, 606] on div "Janela de atendimento Grade de atendimento Capacidade Transportadoras Veículos …" at bounding box center [784, 375] width 1568 height 750
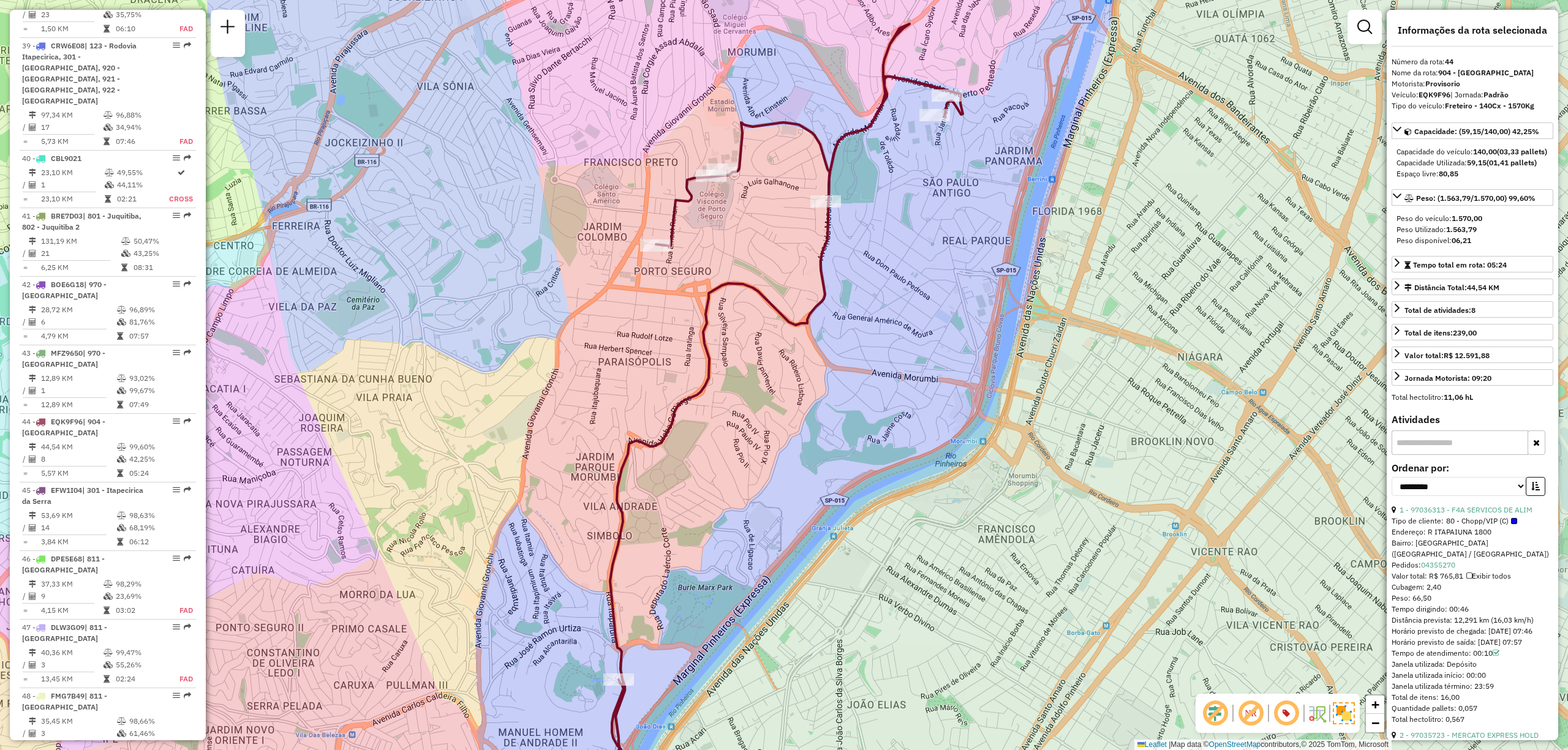
scroll to position [3950, 0]
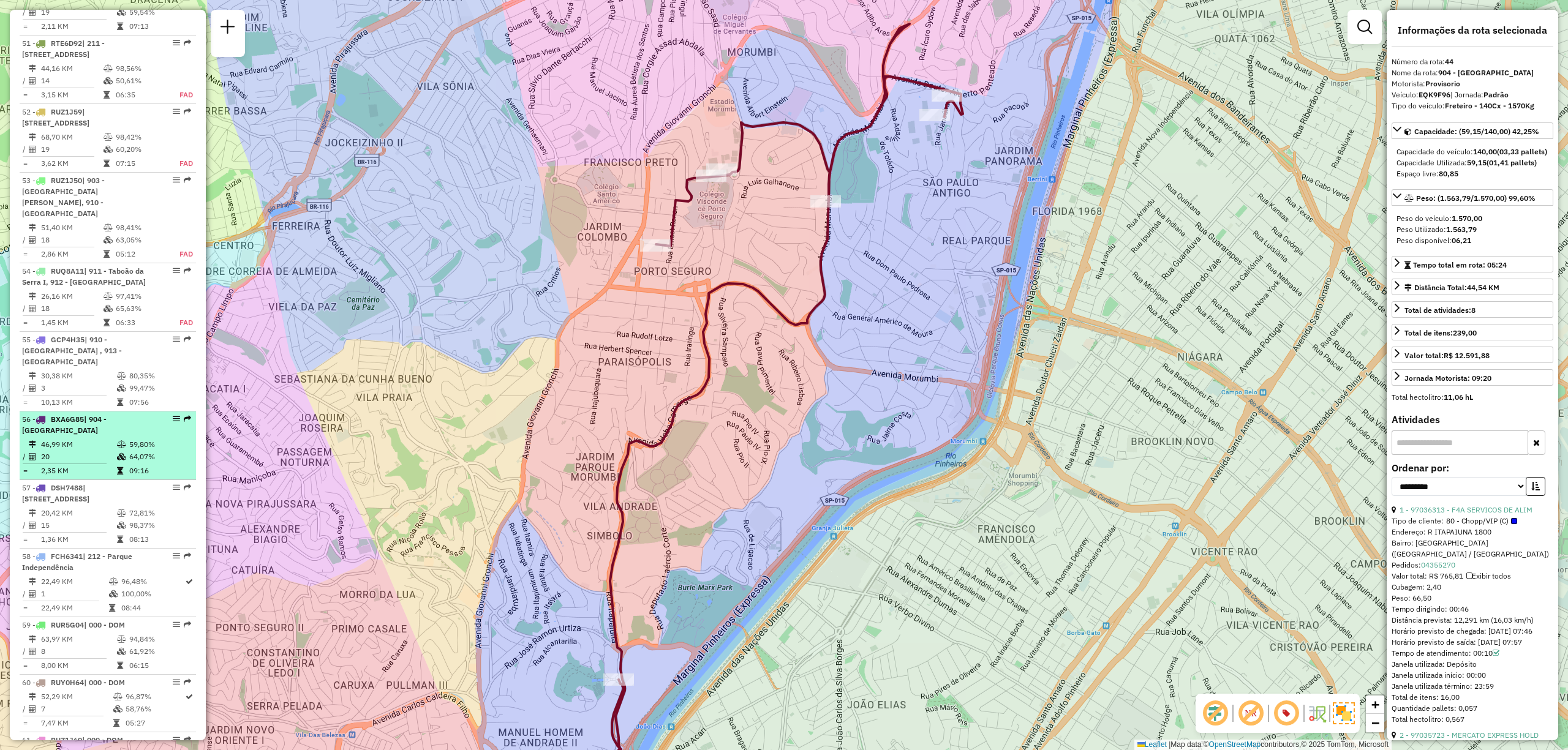
click at [175, 415] on em at bounding box center [176, 418] width 7 height 7
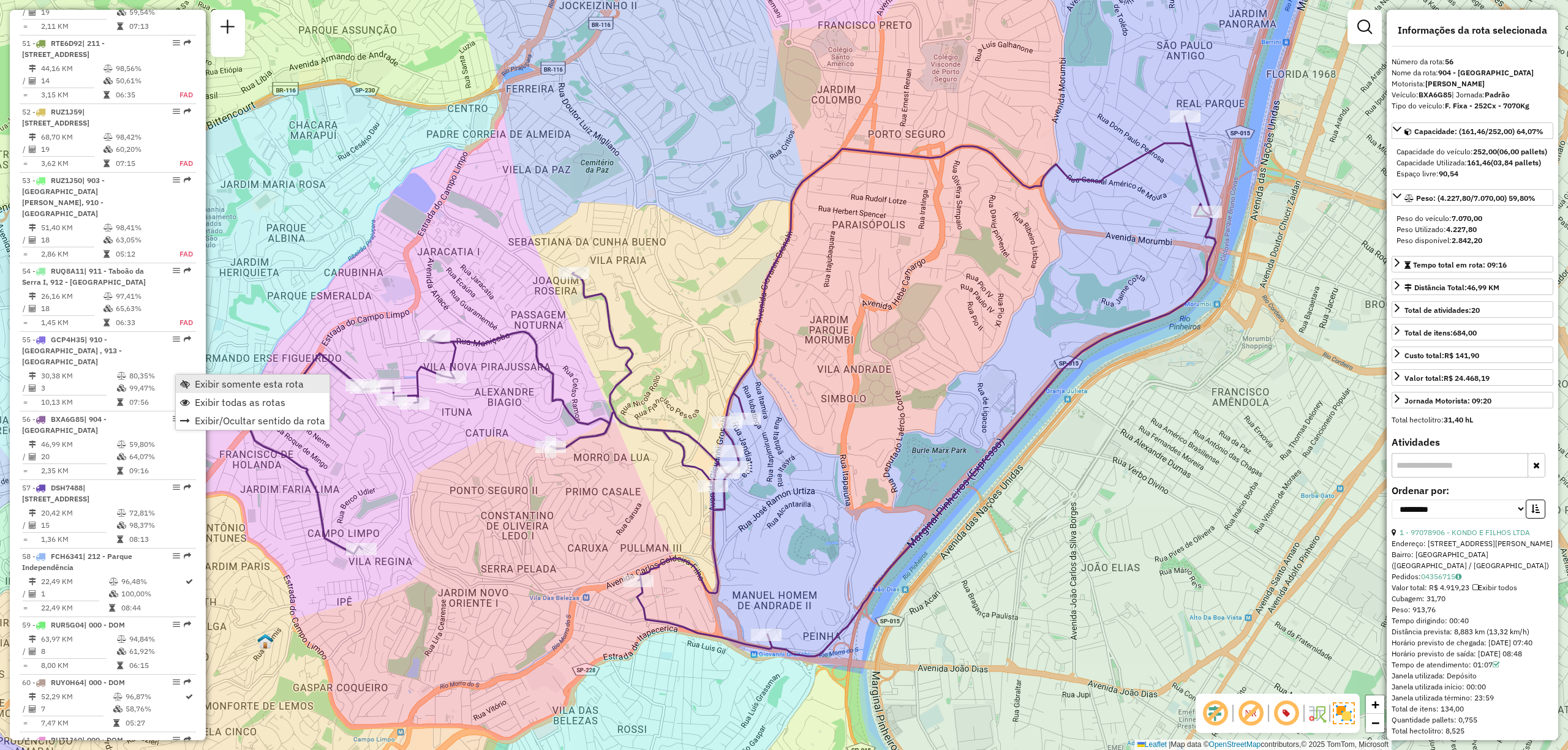
click at [260, 376] on link "Exibir somente esta rota" at bounding box center [253, 384] width 154 height 18
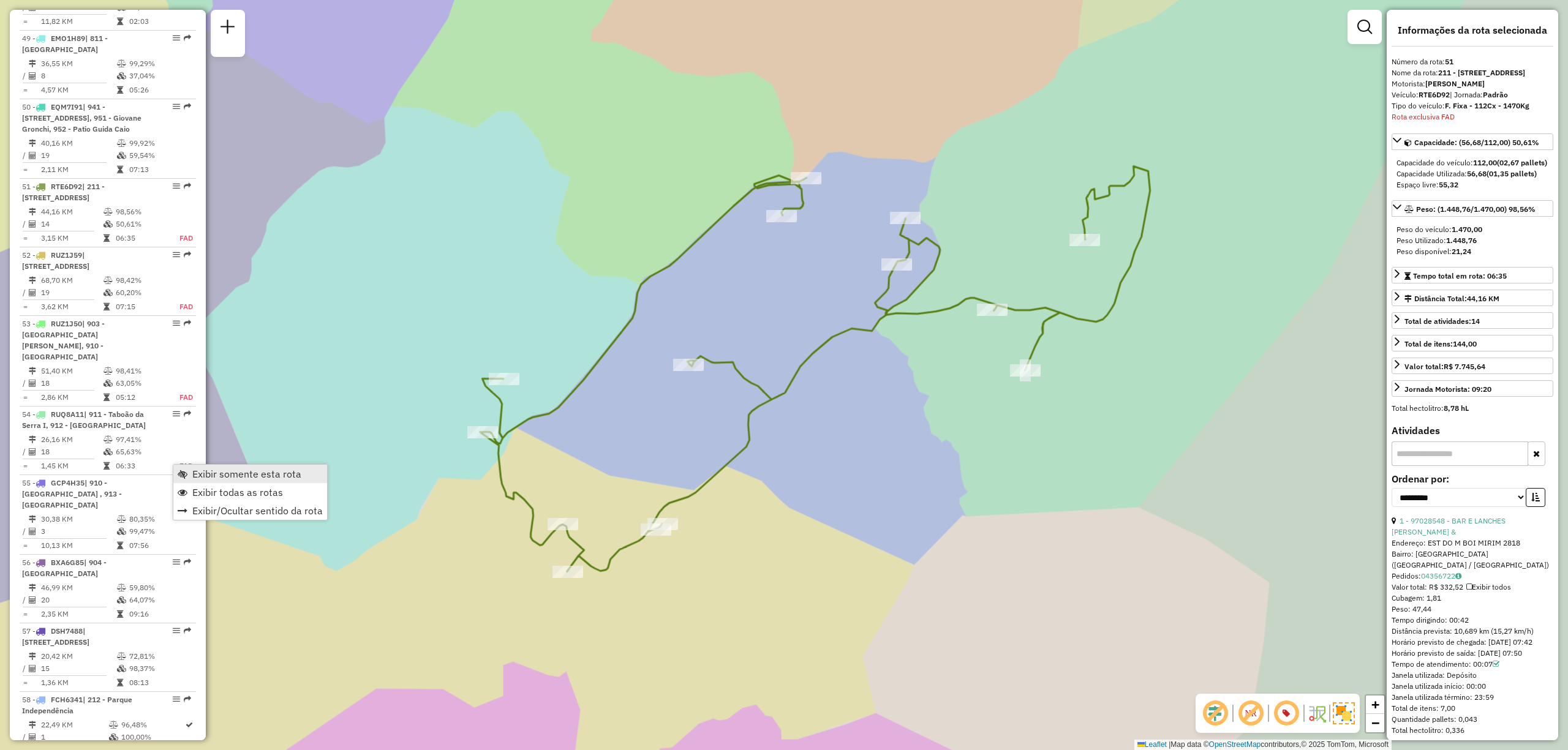
scroll to position [3941, 0]
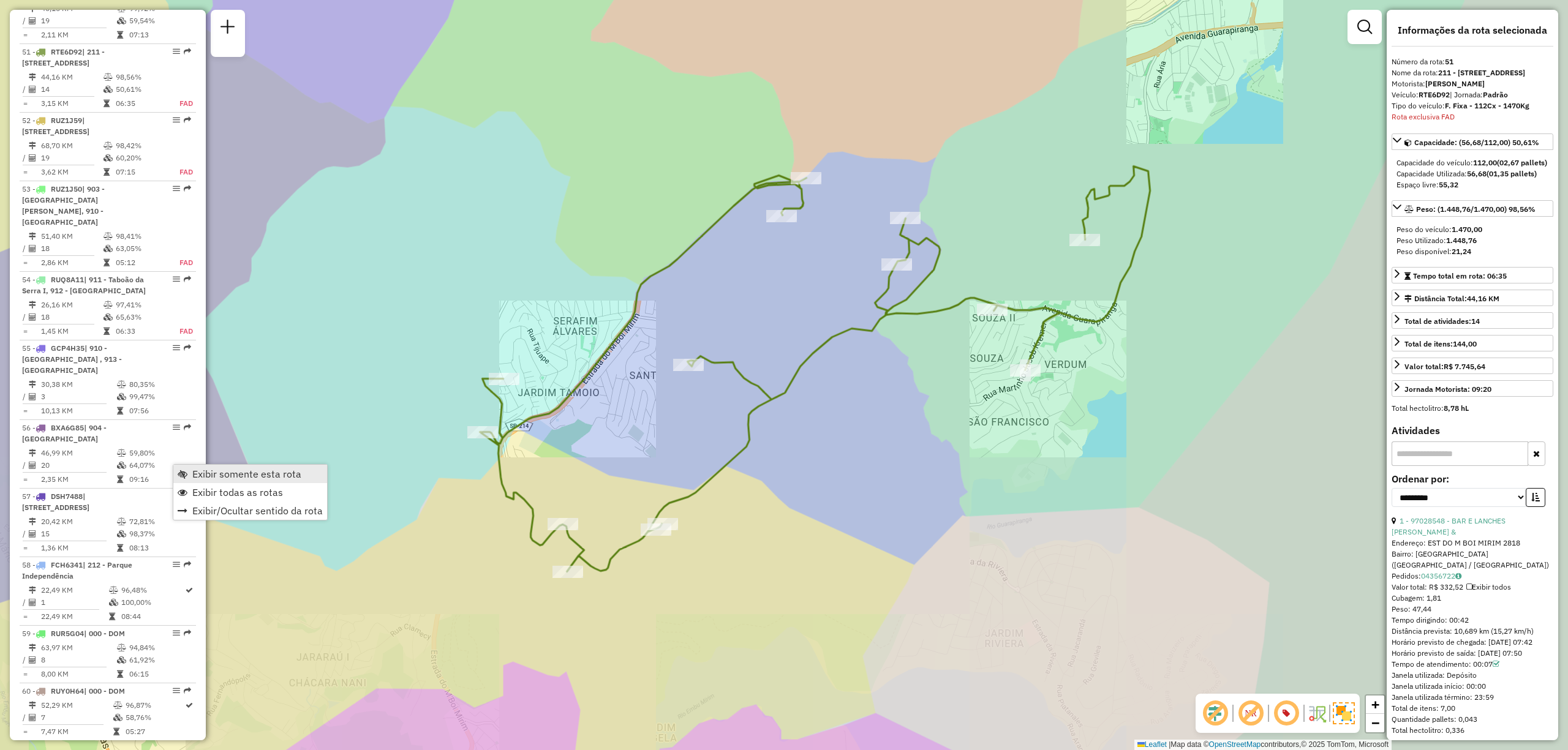
click at [213, 474] on span "Exibir somente esta rota" at bounding box center [246, 474] width 109 height 10
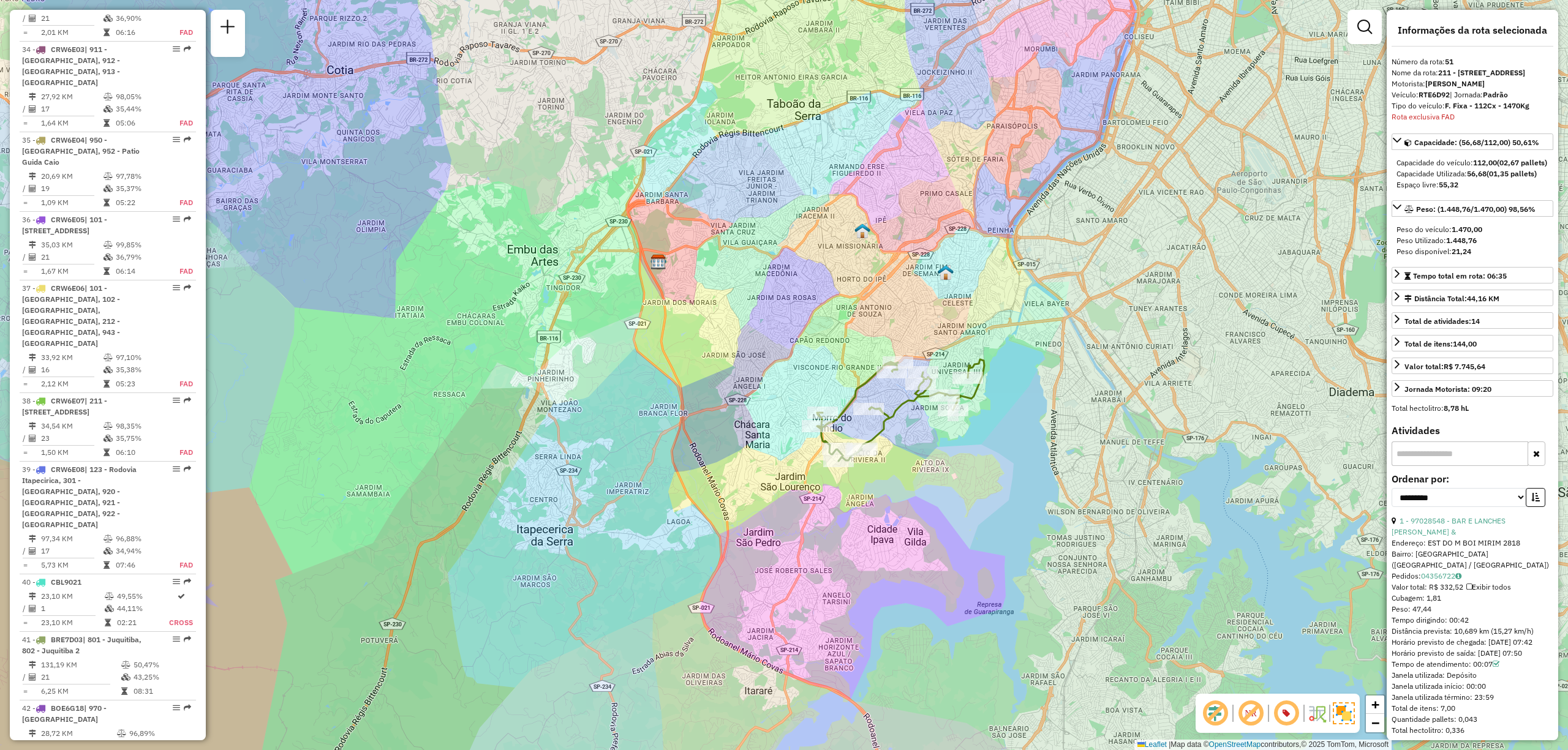
scroll to position [1625, 0]
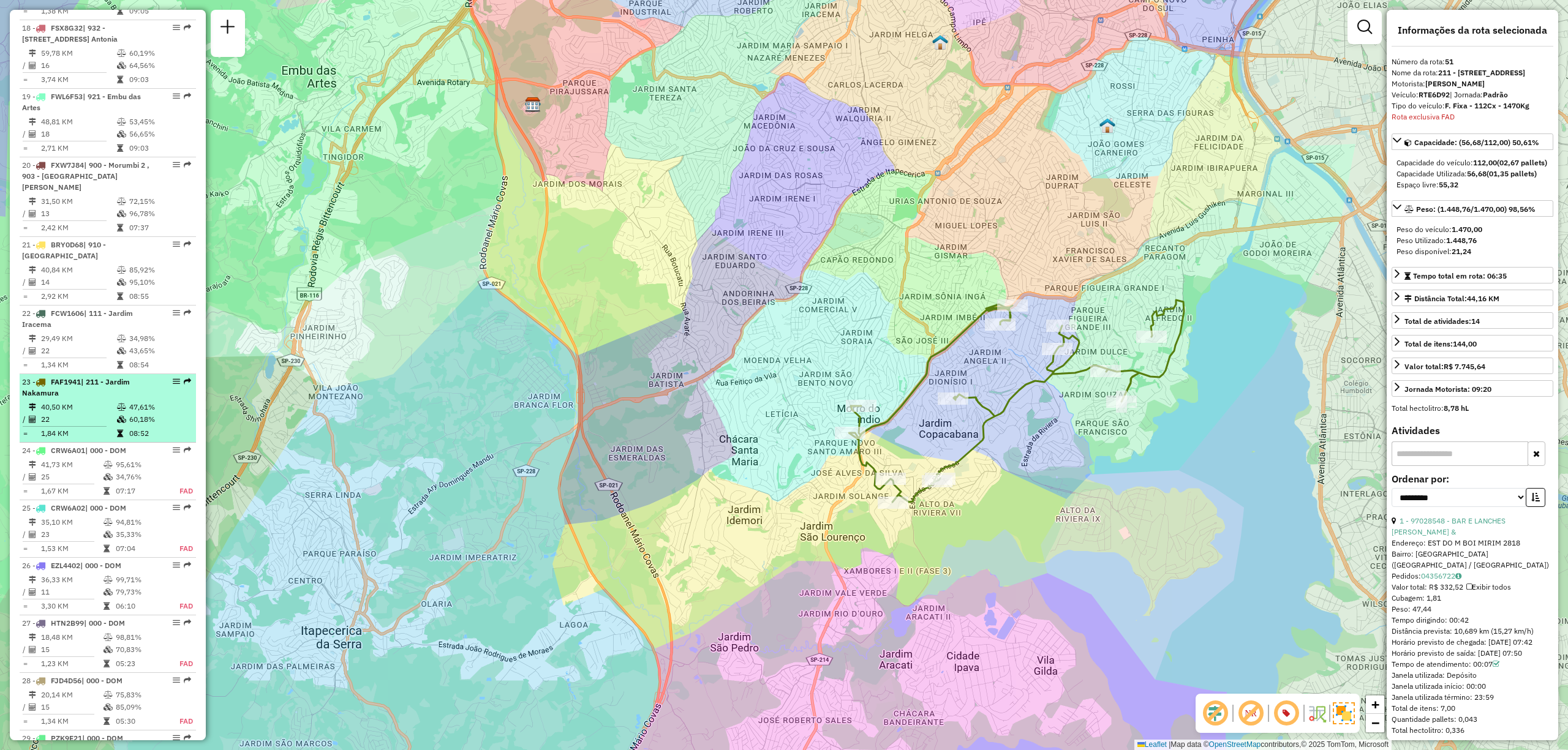
click at [173, 378] on em at bounding box center [176, 381] width 7 height 7
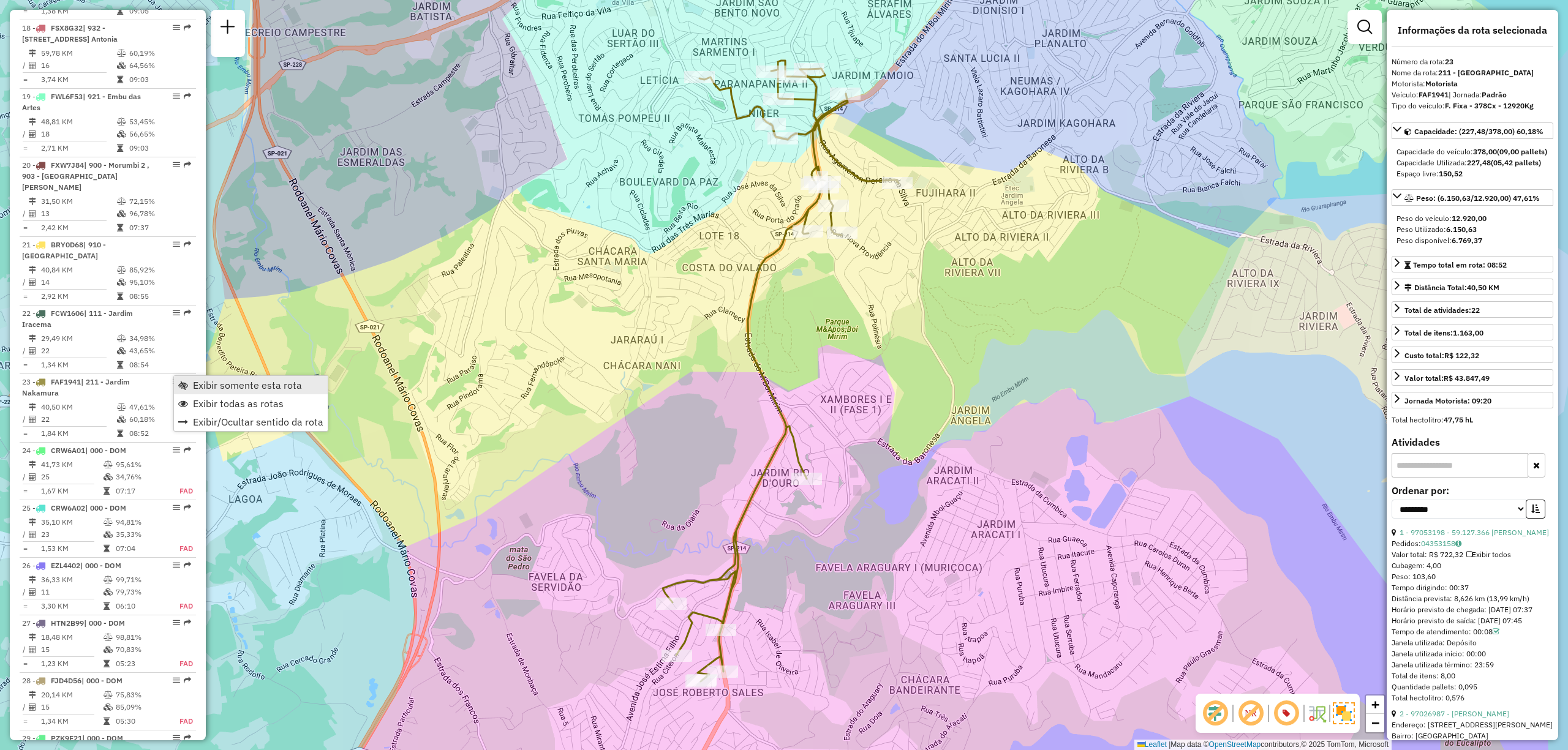
click at [207, 385] on span "Exibir somente esta rota" at bounding box center [247, 385] width 109 height 10
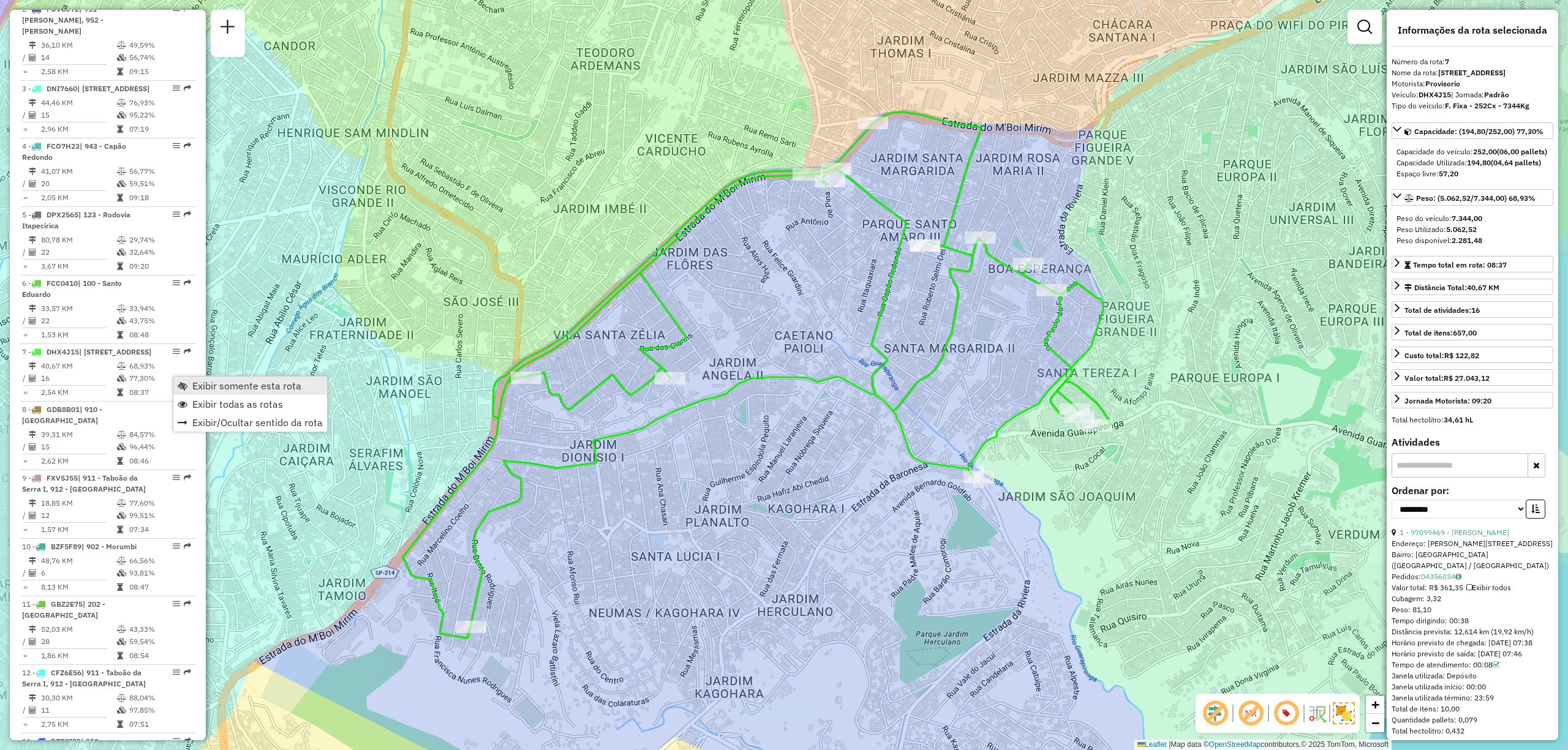
click at [219, 388] on span "Exibir somente esta rota" at bounding box center [246, 386] width 109 height 10
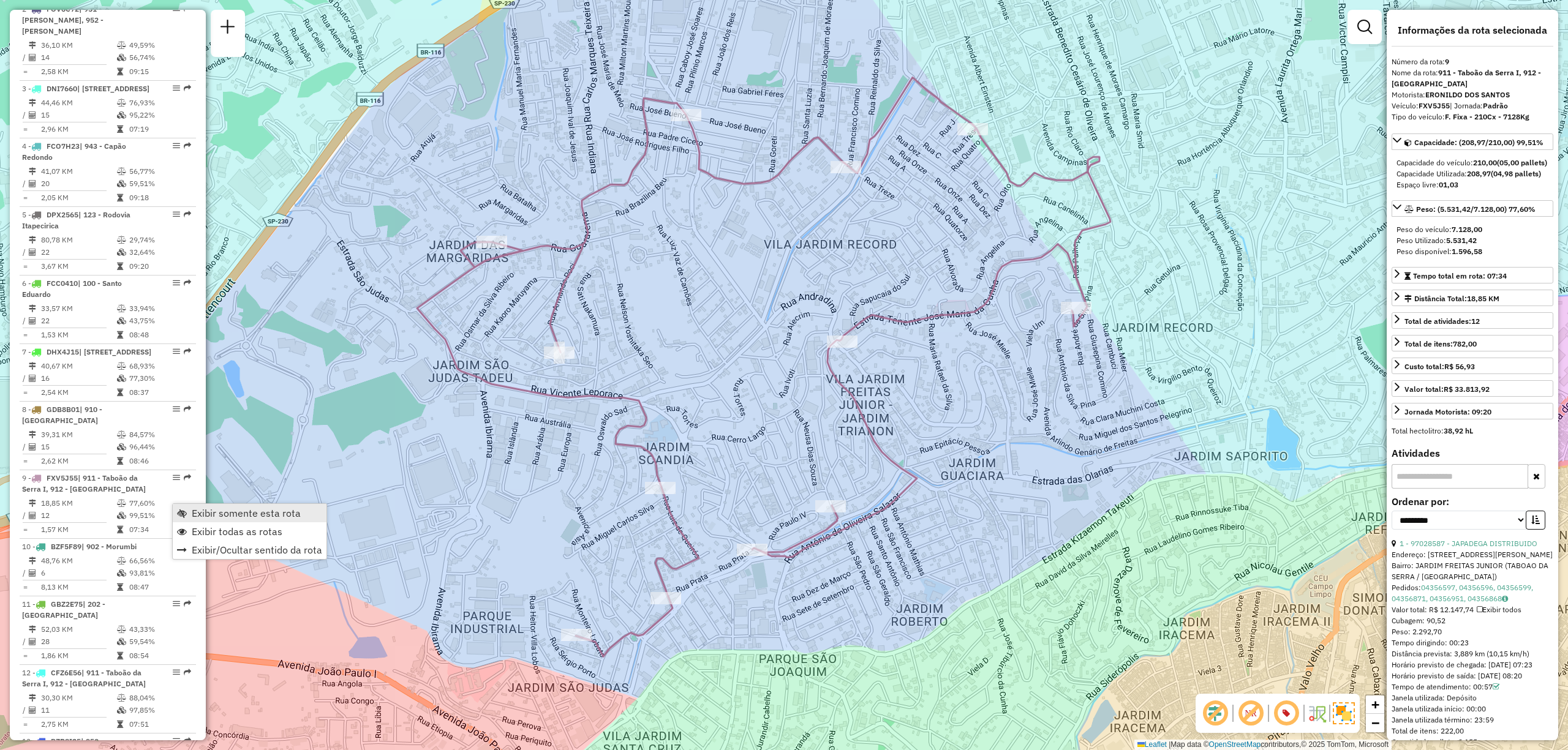
click at [221, 513] on span "Exibir somente esta rota" at bounding box center [246, 513] width 109 height 10
